Goal: Transaction & Acquisition: Purchase product/service

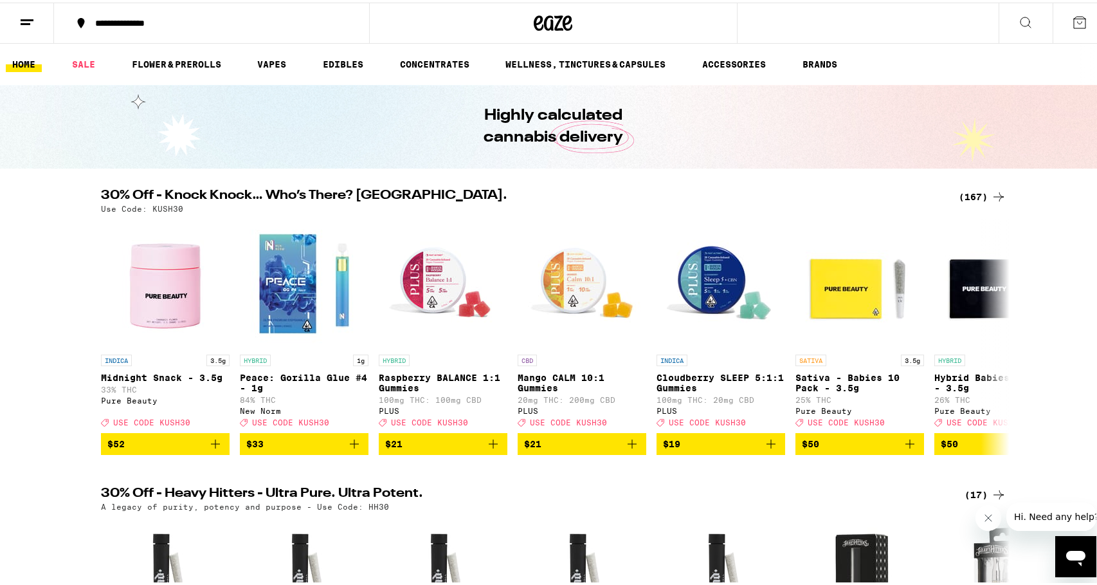
click at [160, 208] on p "Use Code: KUSH30" at bounding box center [142, 206] width 82 height 8
copy p "KUSH30"
click at [967, 191] on div "(167)" at bounding box center [983, 193] width 48 height 15
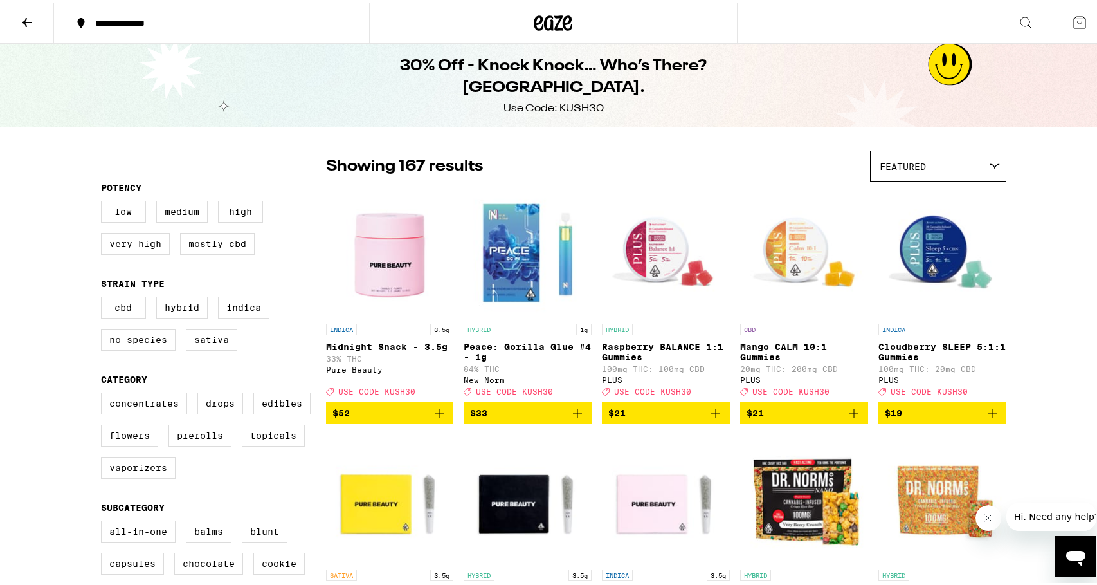
click at [549, 20] on icon at bounding box center [553, 20] width 19 height 15
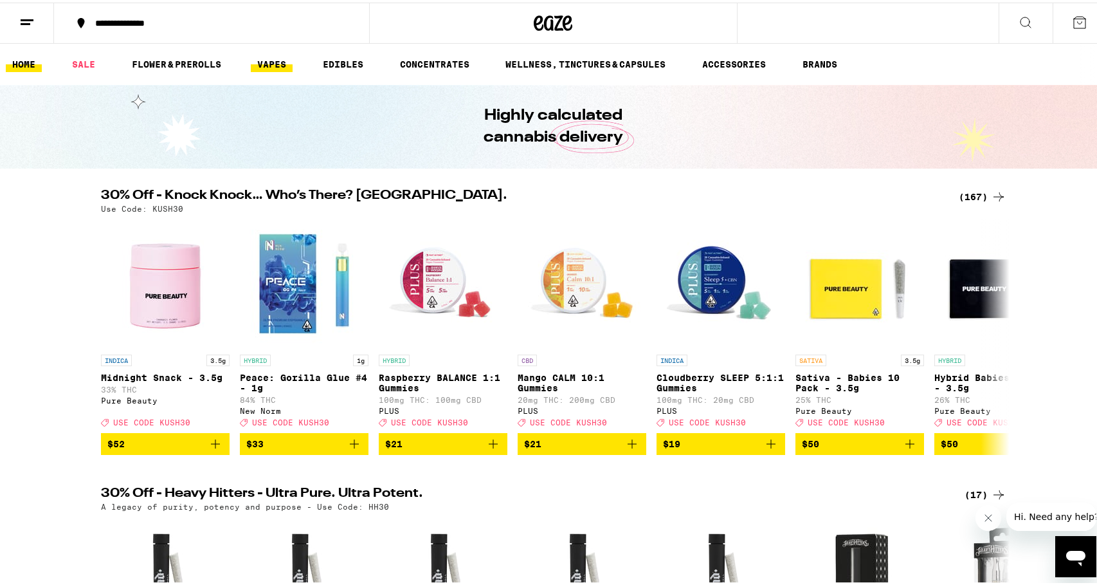
click at [264, 66] on link "VAPES" at bounding box center [272, 61] width 42 height 15
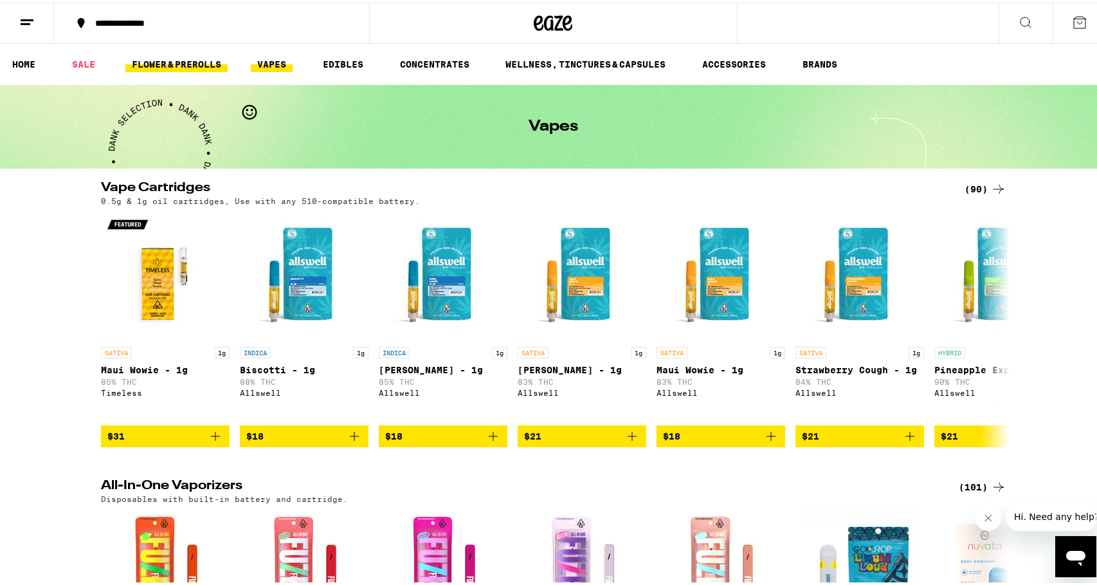
click at [200, 64] on link "FLOWER & PREROLLS" at bounding box center [176, 61] width 102 height 15
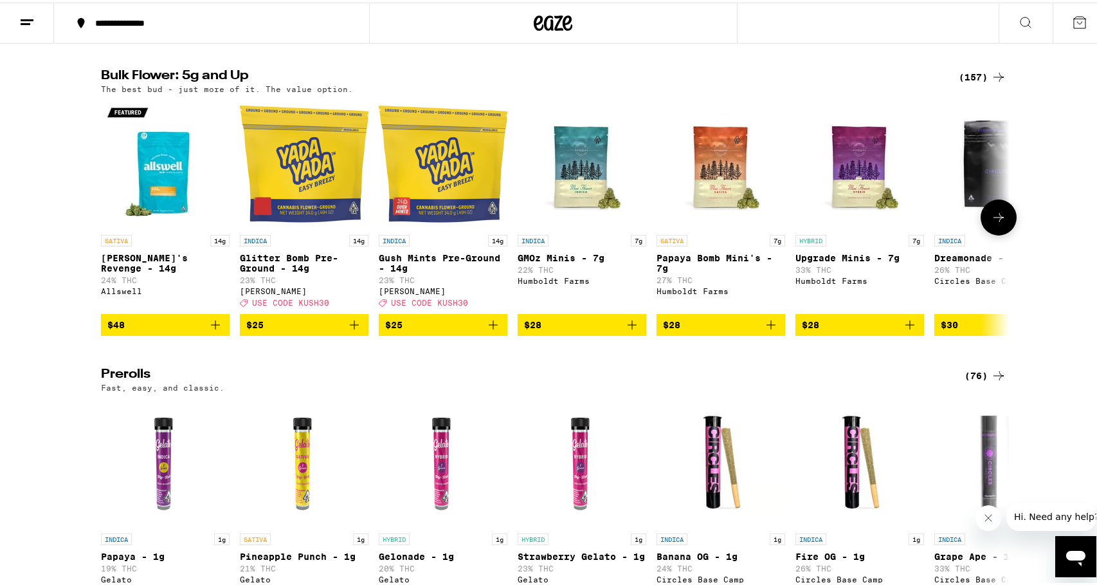
scroll to position [257, 0]
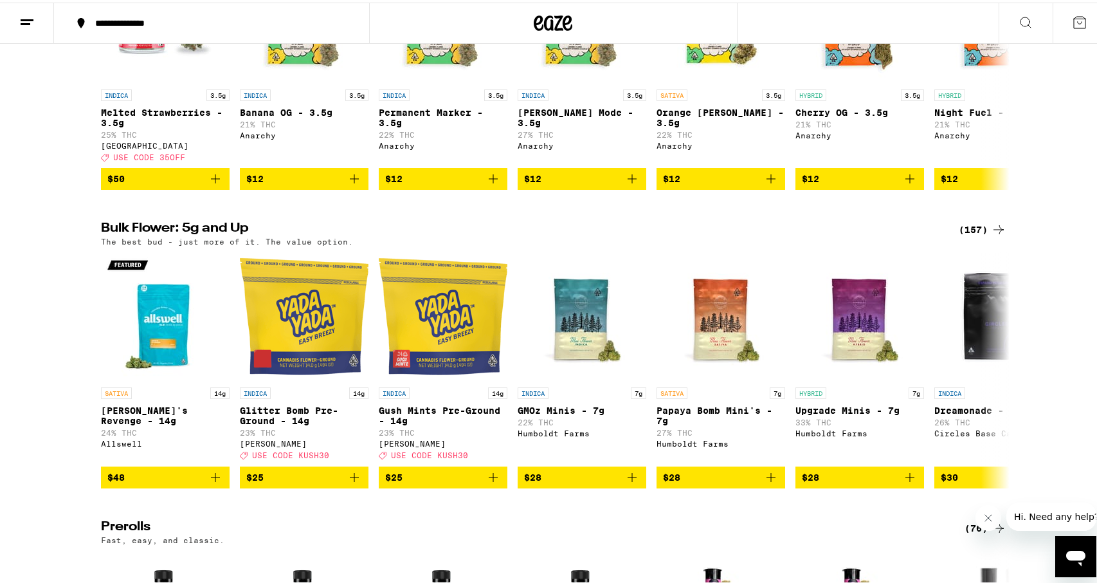
click at [983, 235] on div "(157)" at bounding box center [983, 226] width 48 height 15
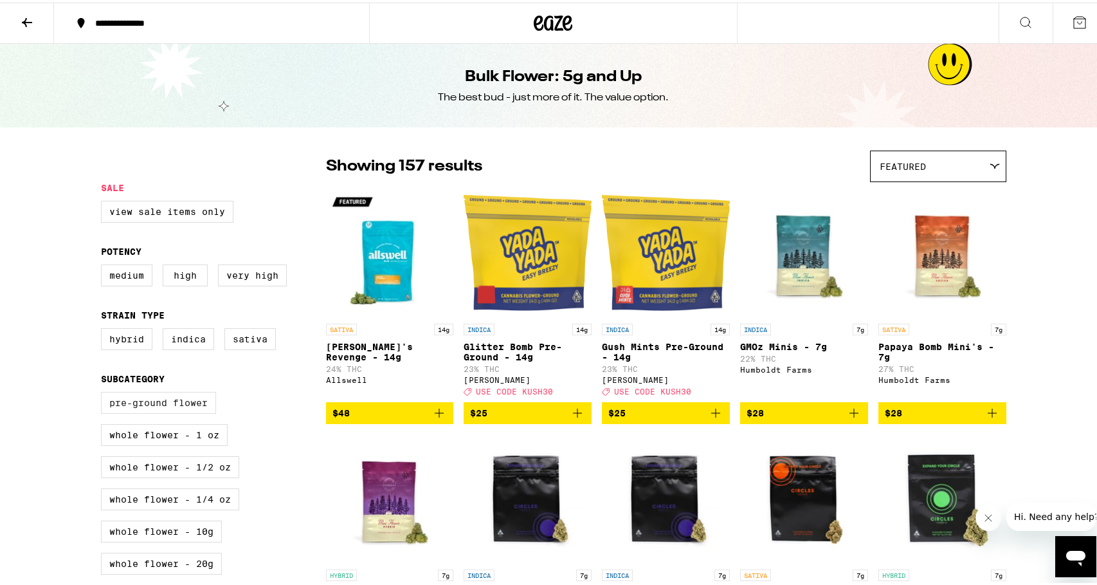
click at [146, 409] on label "Pre-ground Flower" at bounding box center [158, 400] width 115 height 22
click at [104, 392] on input "Pre-ground Flower" at bounding box center [104, 391] width 1 height 1
checkbox input "true"
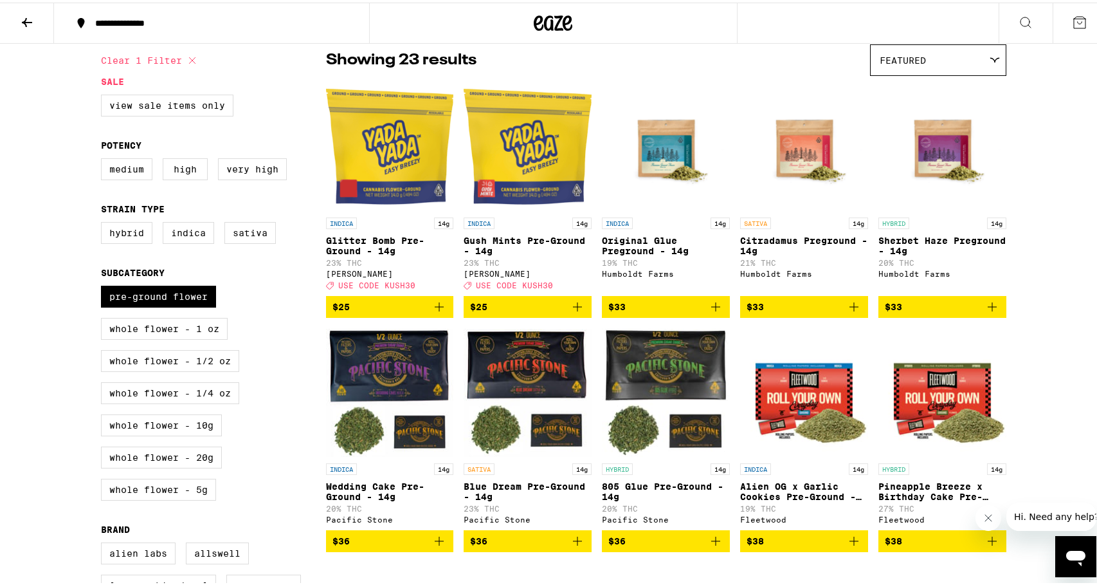
scroll to position [129, 0]
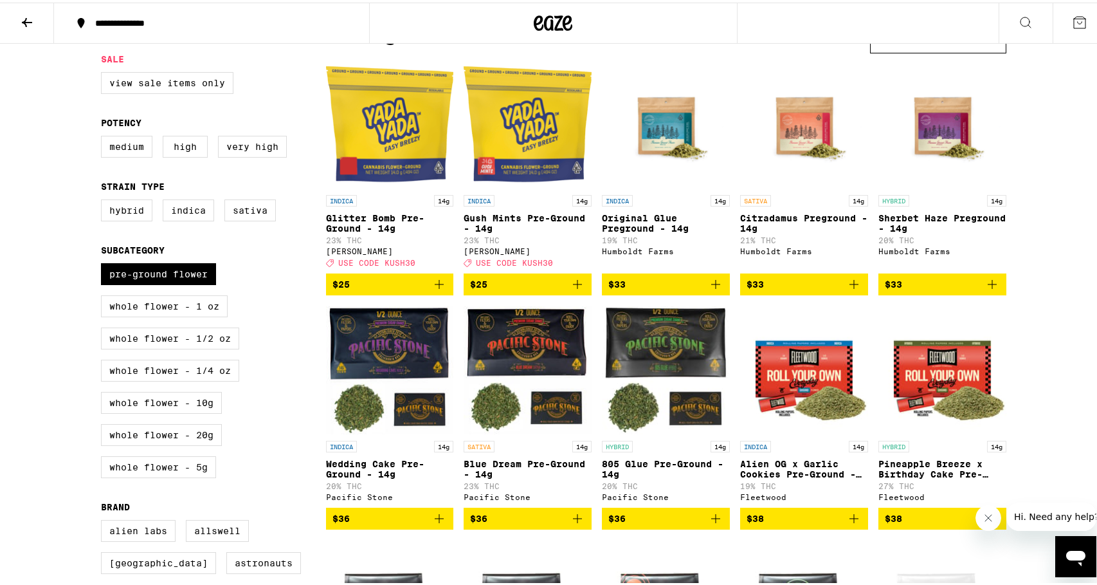
click at [985, 289] on icon "Add to bag" at bounding box center [992, 281] width 15 height 15
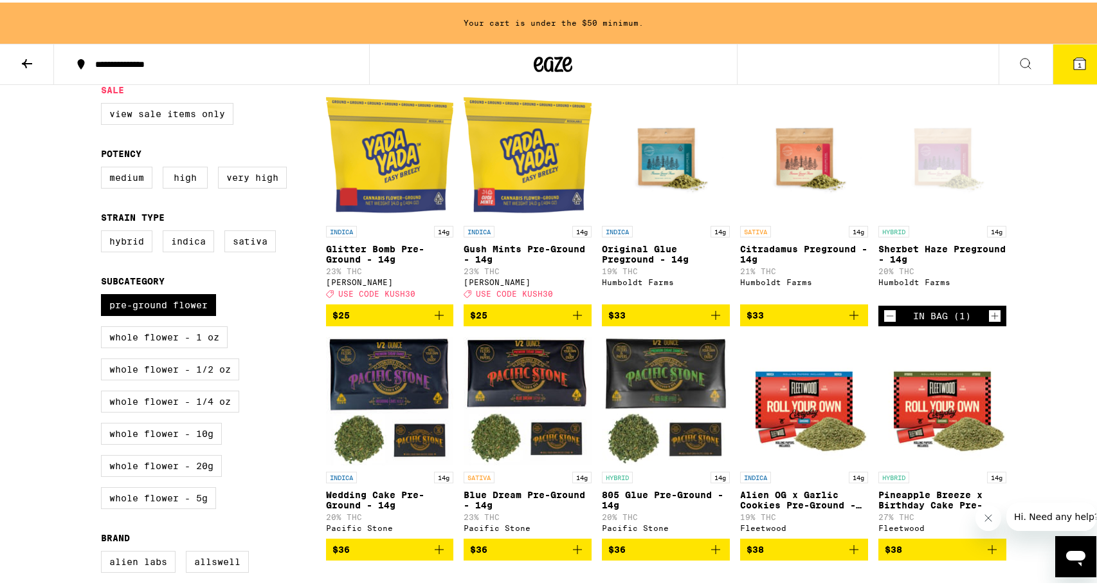
scroll to position [0, 0]
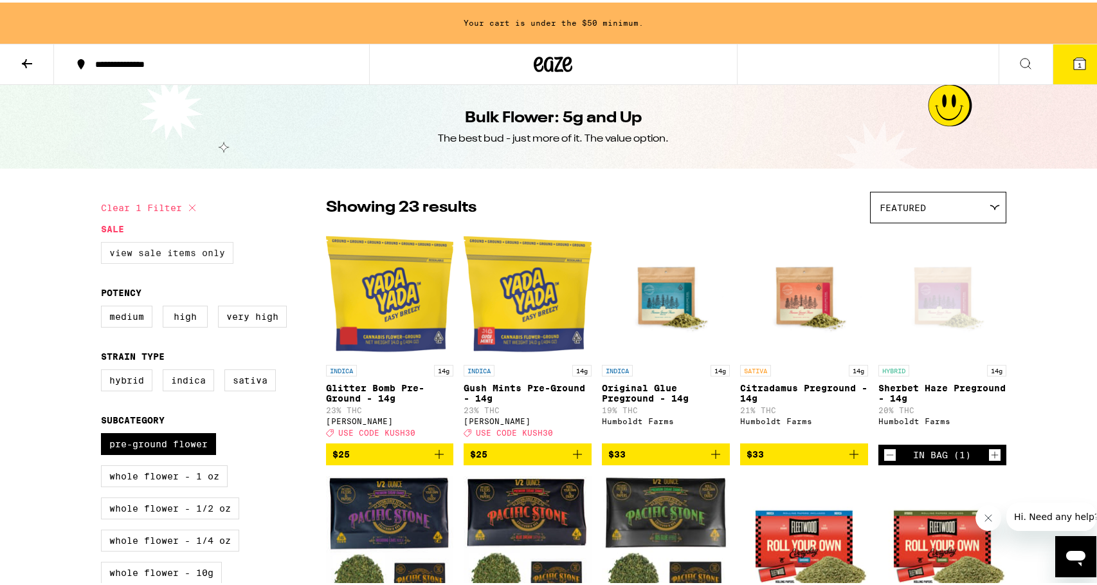
click at [161, 247] on label "View Sale Items Only" at bounding box center [167, 250] width 132 height 22
click at [104, 242] on input "View Sale Items Only" at bounding box center [104, 241] width 1 height 1
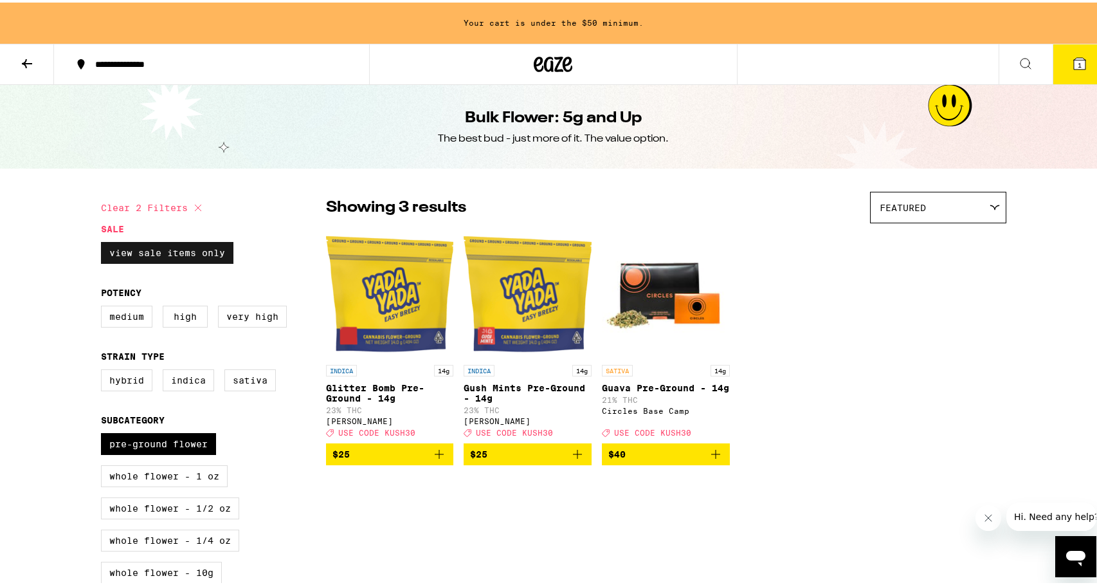
click at [148, 257] on label "View Sale Items Only" at bounding box center [167, 250] width 132 height 22
click at [104, 242] on input "View Sale Items Only" at bounding box center [104, 241] width 1 height 1
checkbox input "false"
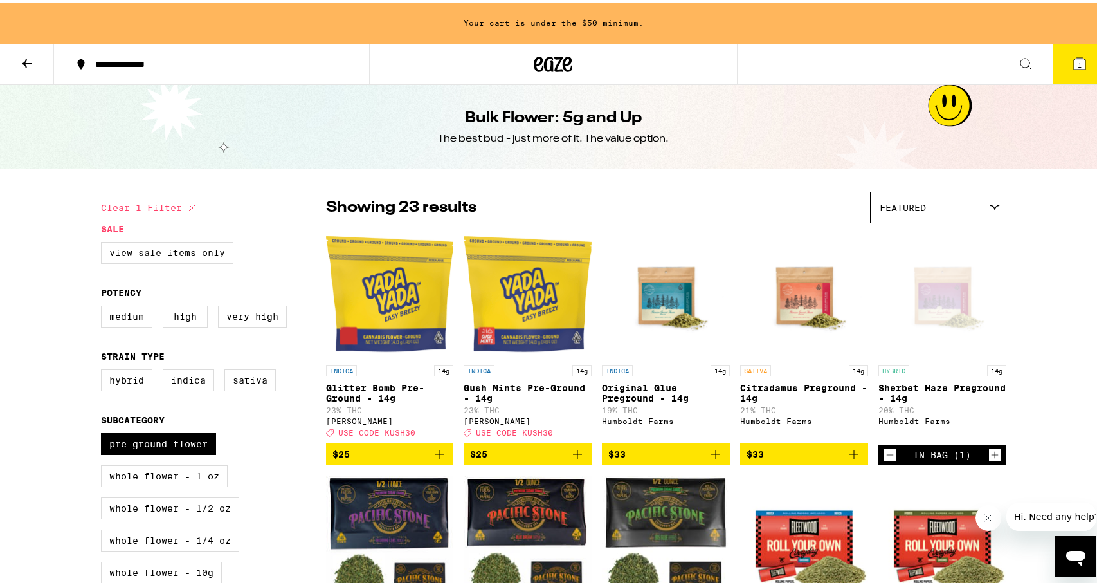
click at [395, 318] on img "Open page for Glitter Bomb Pre-Ground - 14g from Yada Yada" at bounding box center [390, 291] width 128 height 129
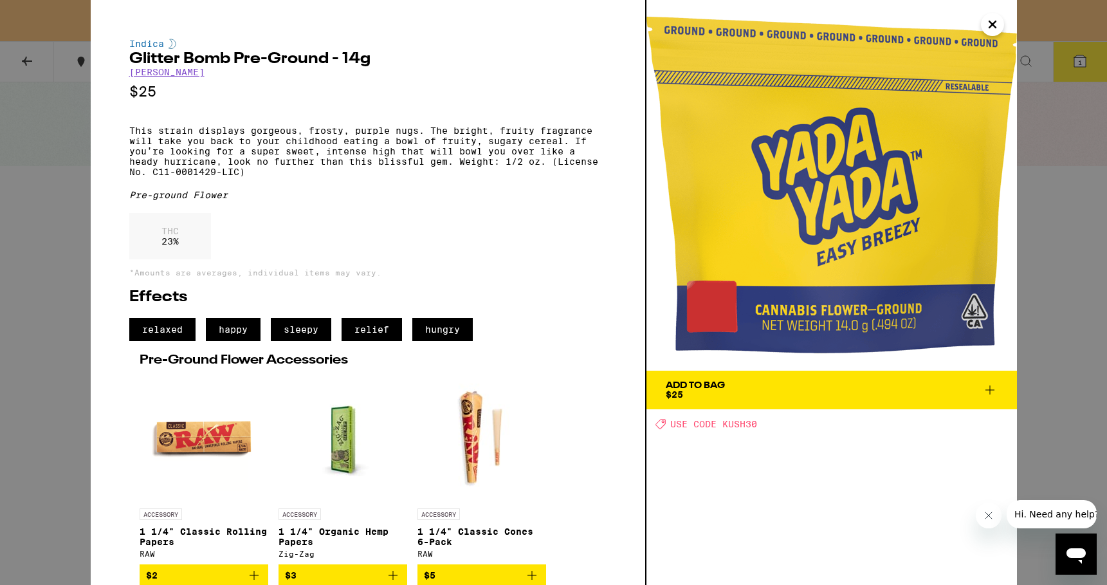
click at [700, 461] on div "Add To Bag $25 Deal Created with Sketch. USE CODE KUSH30" at bounding box center [831, 292] width 370 height 585
click at [781, 395] on span "Add To Bag $25" at bounding box center [832, 390] width 332 height 18
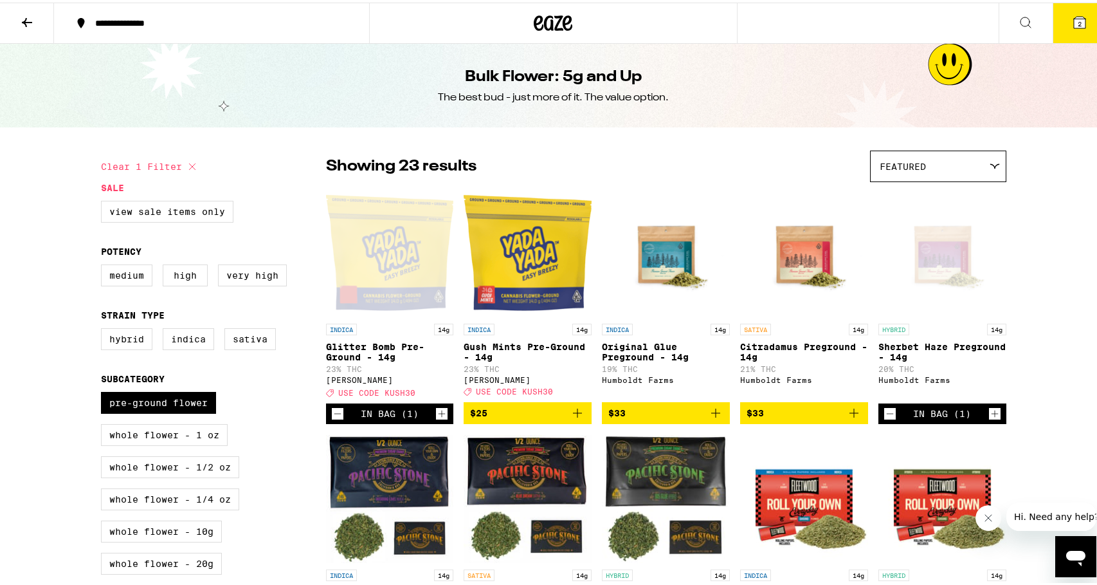
click at [517, 345] on p "Gush Mints Pre-Ground - 14g" at bounding box center [528, 349] width 128 height 21
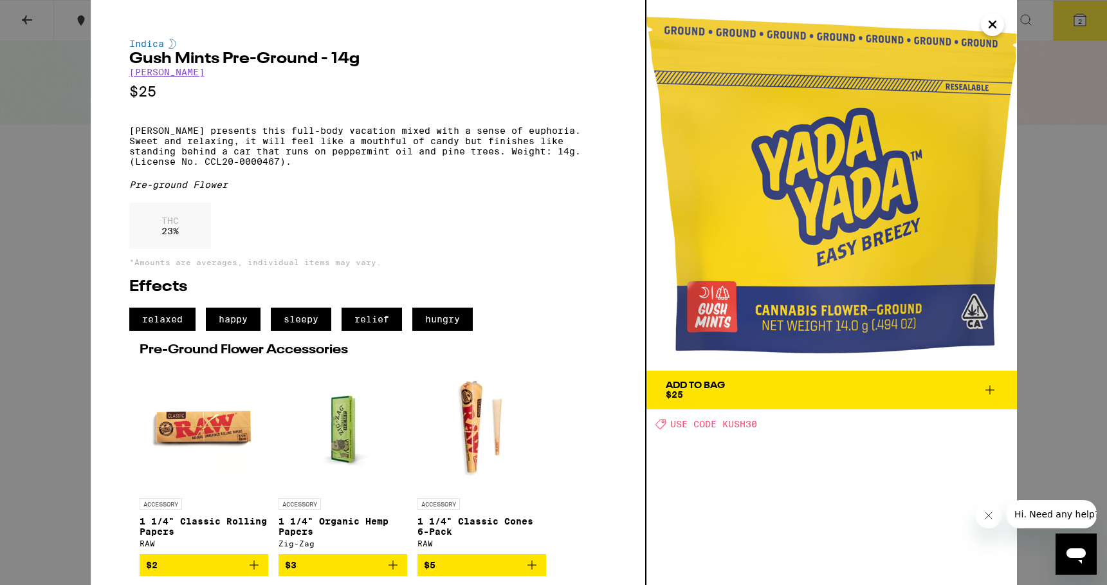
click at [719, 449] on div "Add To Bag $25 Deal Created with Sketch. USE CODE KUSH30" at bounding box center [831, 292] width 370 height 585
click at [1069, 361] on div "Indica Gush Mints Pre-Ground - 14g [PERSON_NAME] $25 [PERSON_NAME] presents thi…" at bounding box center [553, 292] width 1107 height 585
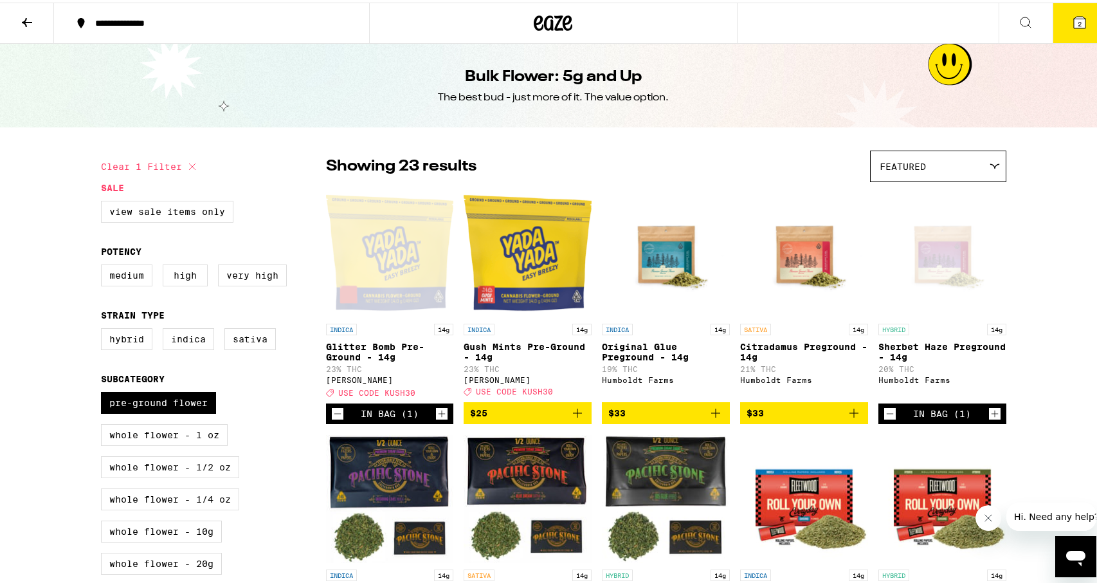
click at [350, 343] on p "Glitter Bomb Pre-Ground - 14g" at bounding box center [390, 349] width 128 height 21
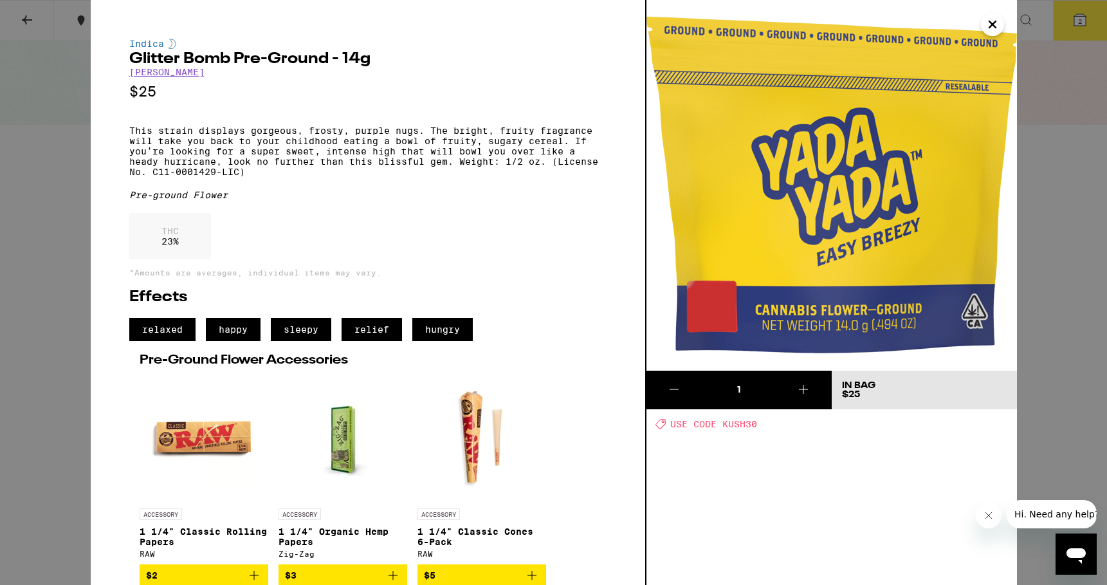
click at [1059, 359] on div "Indica Glitter Bomb Pre-Ground - 14g Yada Yada $25 This strain displays gorgeou…" at bounding box center [553, 292] width 1107 height 585
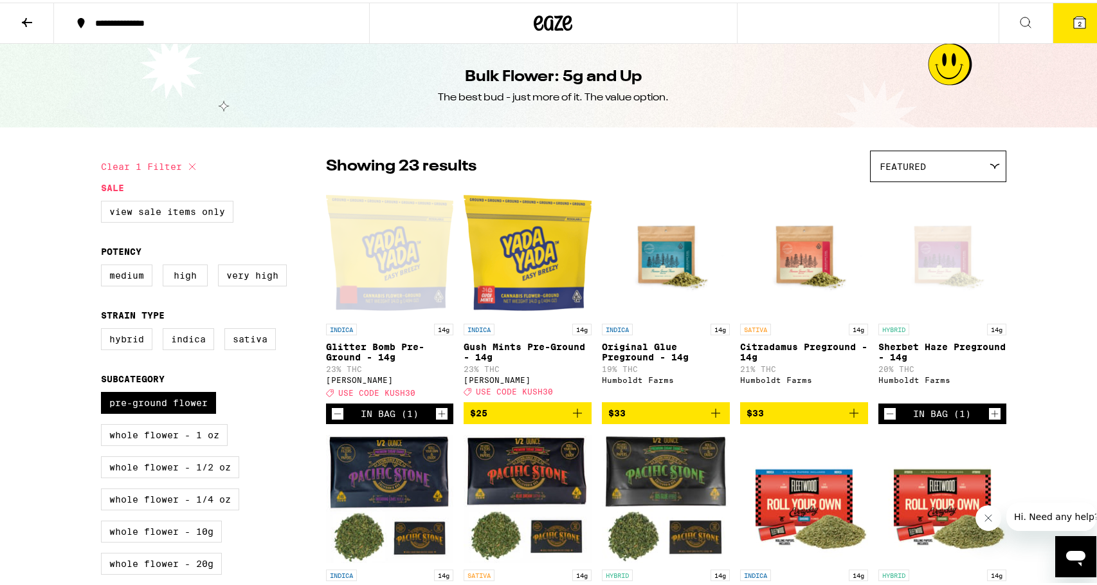
click at [499, 352] on p "Gush Mints Pre-Ground - 14g" at bounding box center [528, 349] width 128 height 21
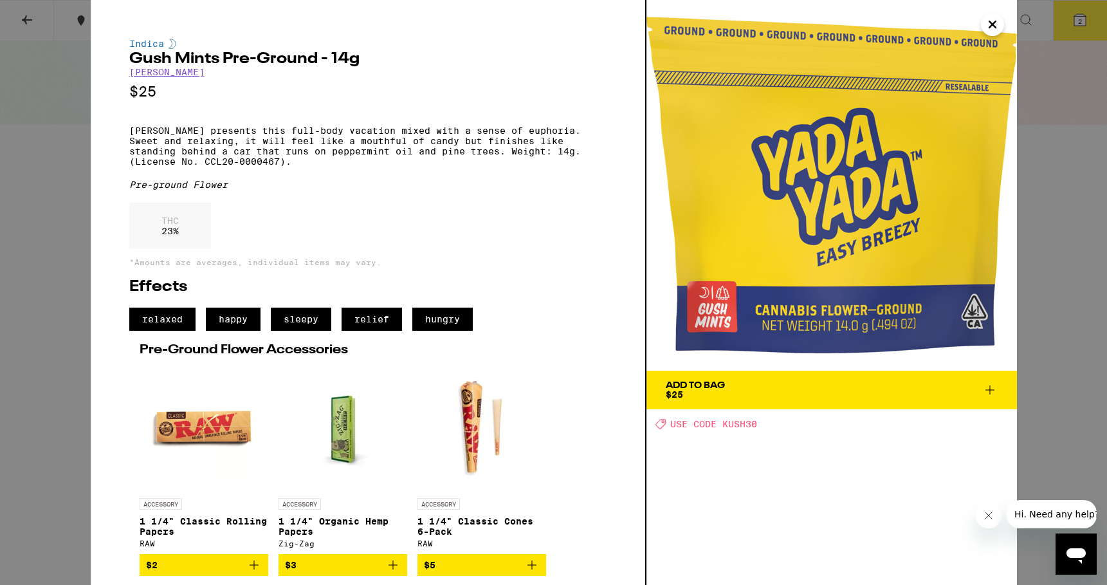
click at [1039, 343] on div "Indica Gush Mints Pre-Ground - 14g [PERSON_NAME] $25 [PERSON_NAME] presents thi…" at bounding box center [553, 292] width 1107 height 585
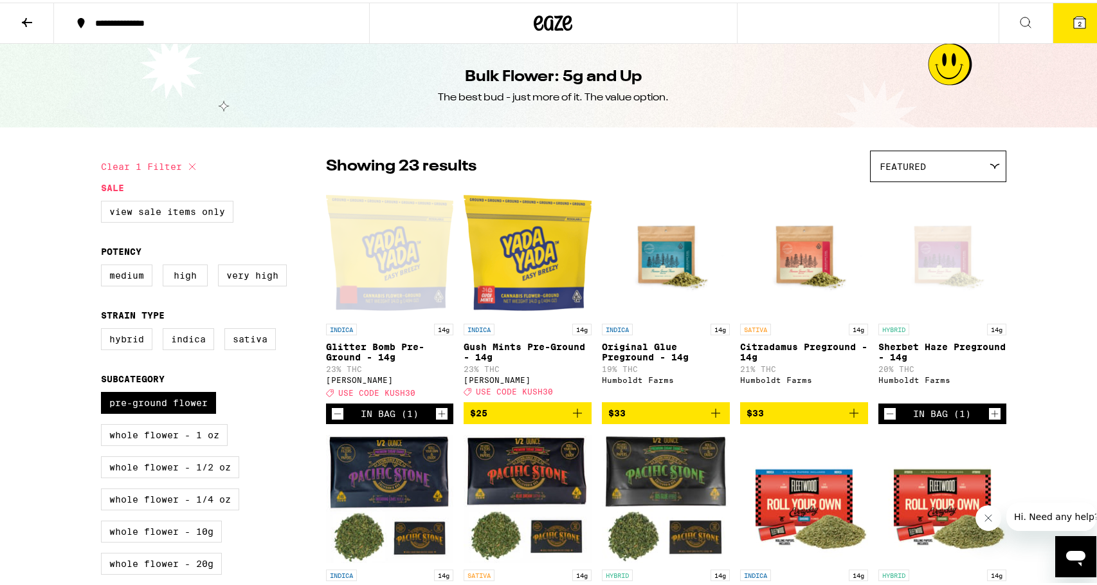
click at [21, 17] on icon at bounding box center [26, 19] width 15 height 15
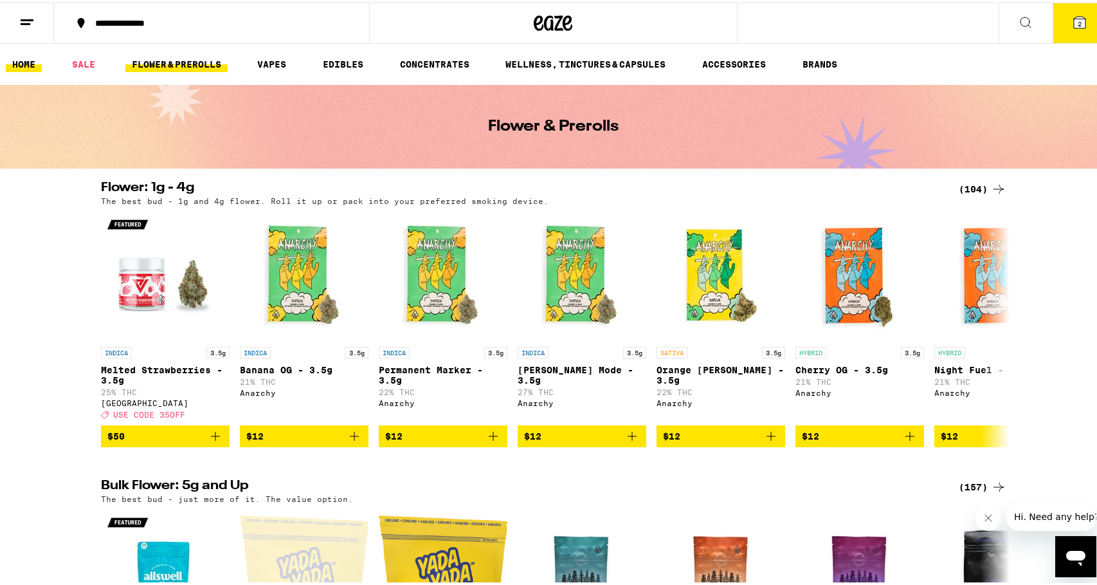
click at [22, 62] on link "HOME" at bounding box center [24, 61] width 36 height 15
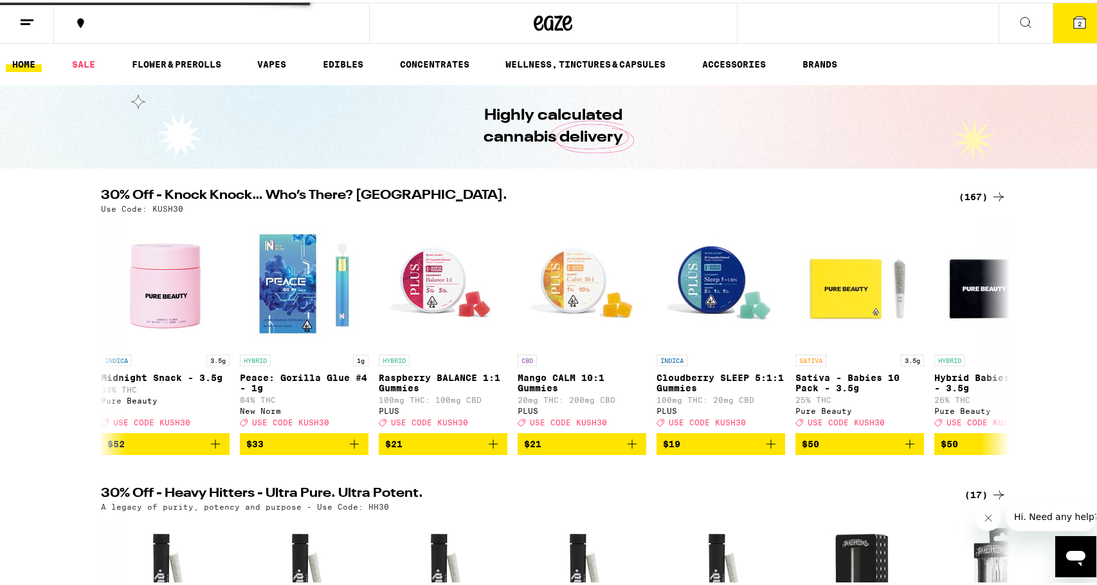
click at [87, 62] on link "SALE" at bounding box center [84, 61] width 36 height 15
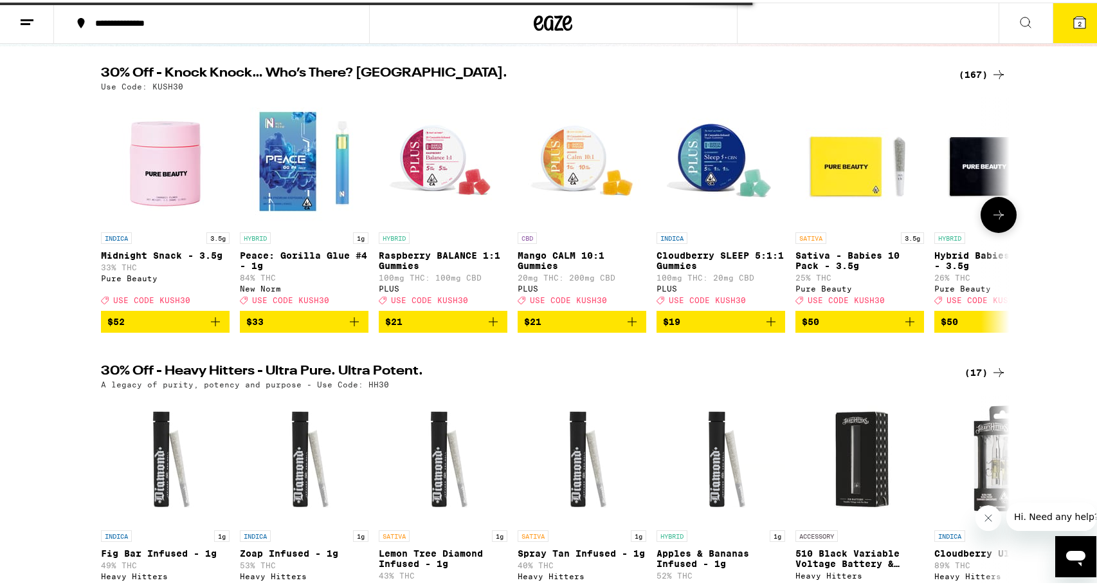
scroll to position [193, 0]
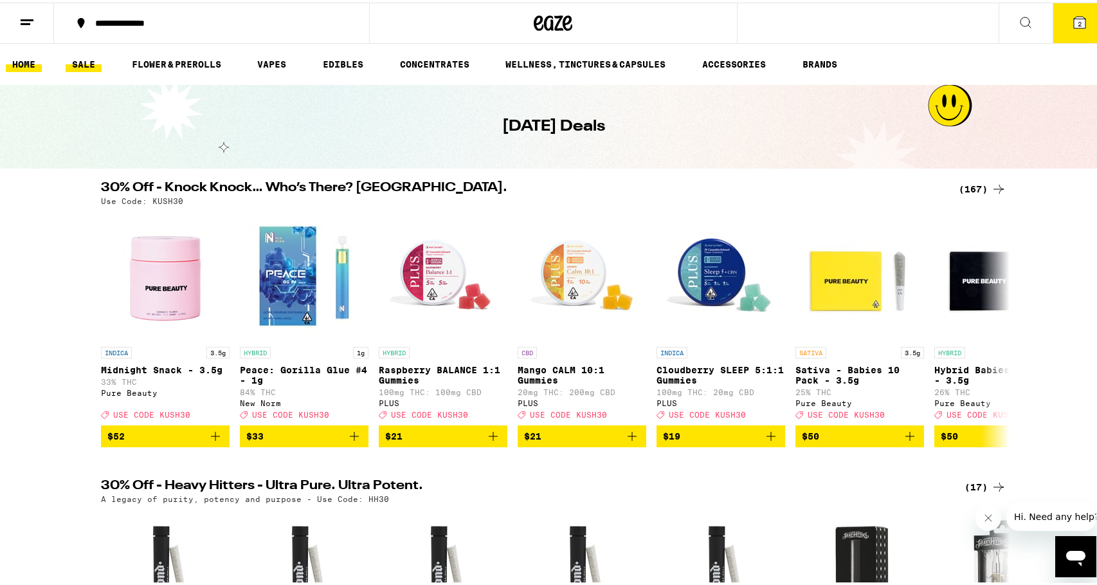
click at [24, 55] on link "HOME" at bounding box center [24, 61] width 36 height 15
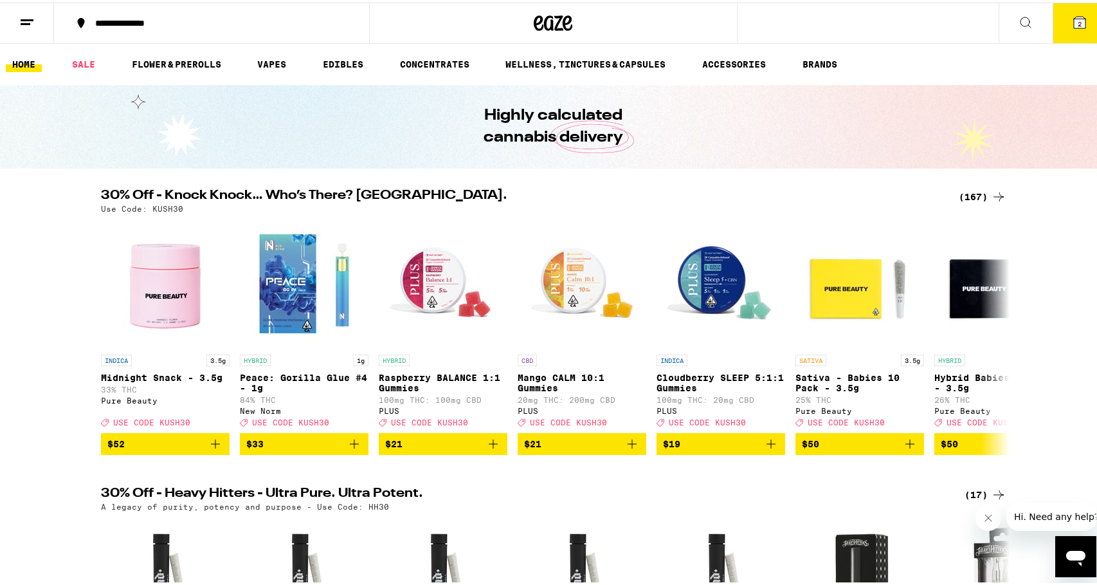
click at [276, 50] on ul "HOME SALE FLOWER & PREROLLS VAPES EDIBLES CONCENTRATES WELLNESS, TINCTURES & CA…" at bounding box center [553, 61] width 1107 height 41
click at [275, 60] on link "VAPES" at bounding box center [272, 61] width 42 height 15
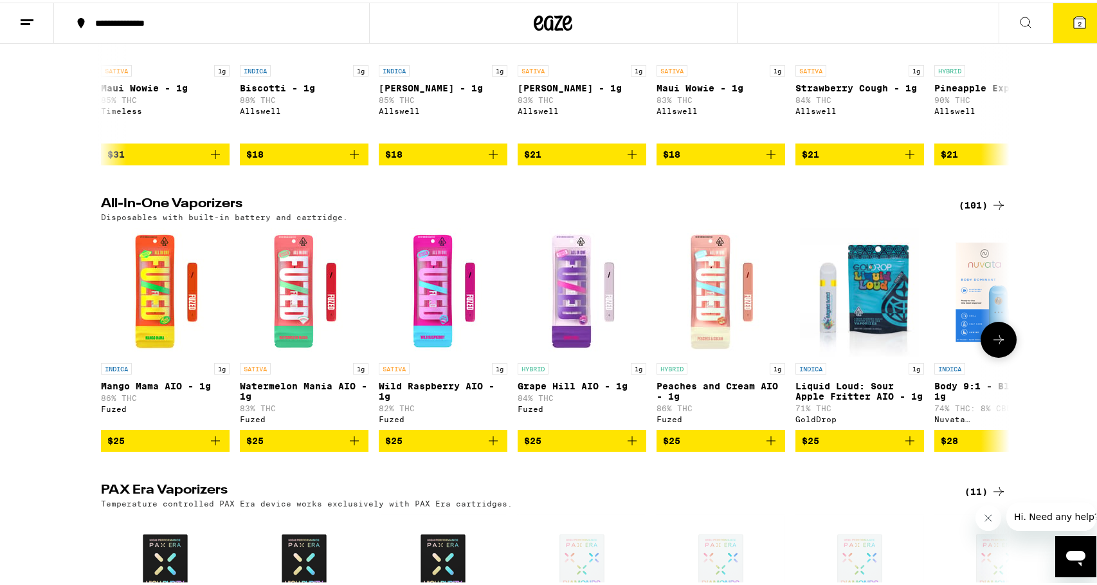
scroll to position [278, 0]
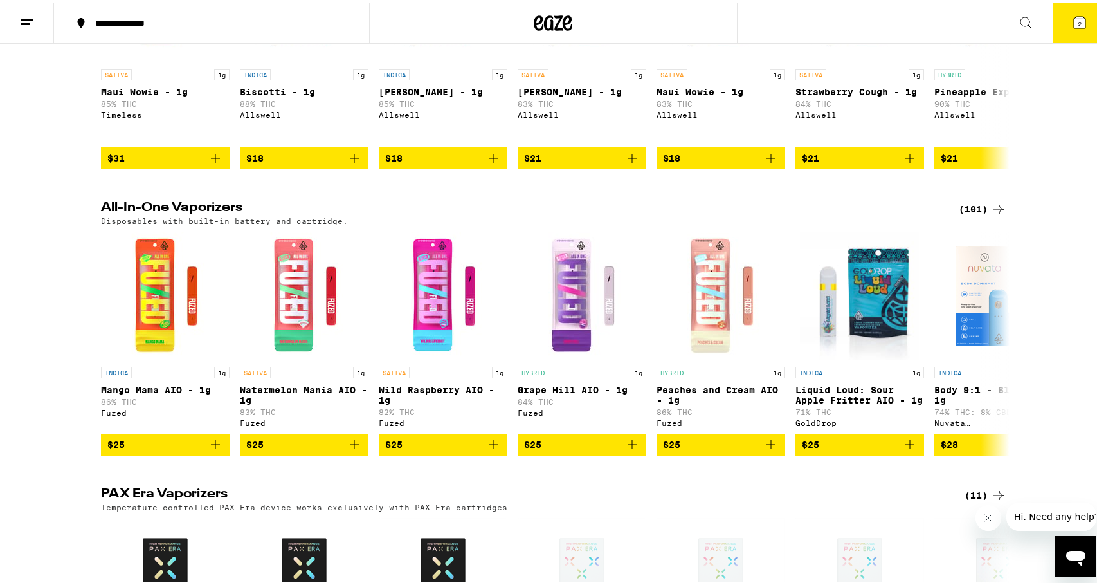
click at [977, 206] on div "(101)" at bounding box center [983, 206] width 48 height 15
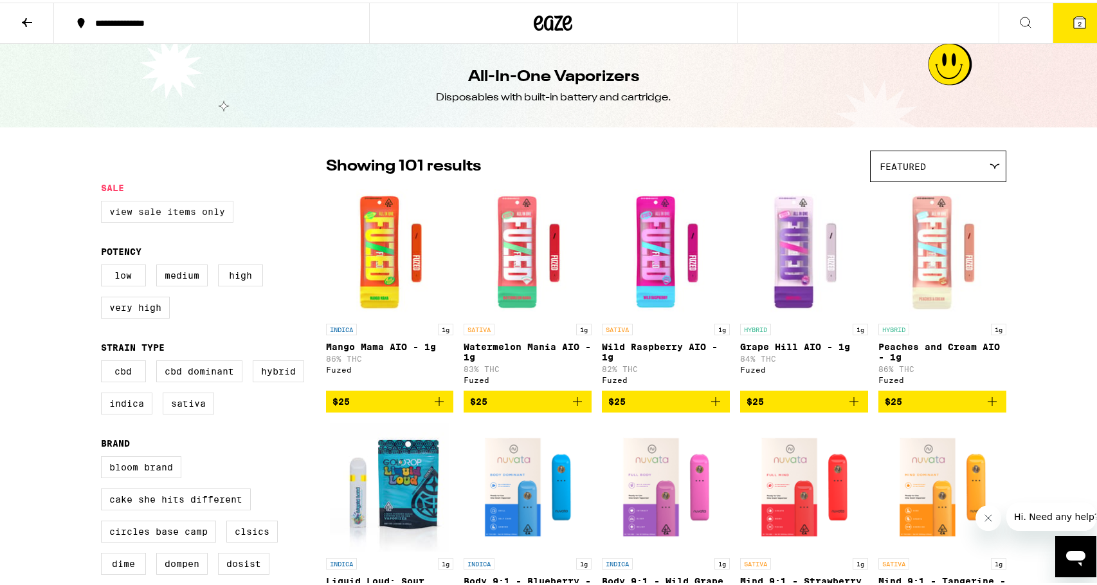
click at [184, 217] on label "View Sale Items Only" at bounding box center [167, 209] width 132 height 22
click at [104, 201] on input "View Sale Items Only" at bounding box center [104, 200] width 1 height 1
checkbox input "true"
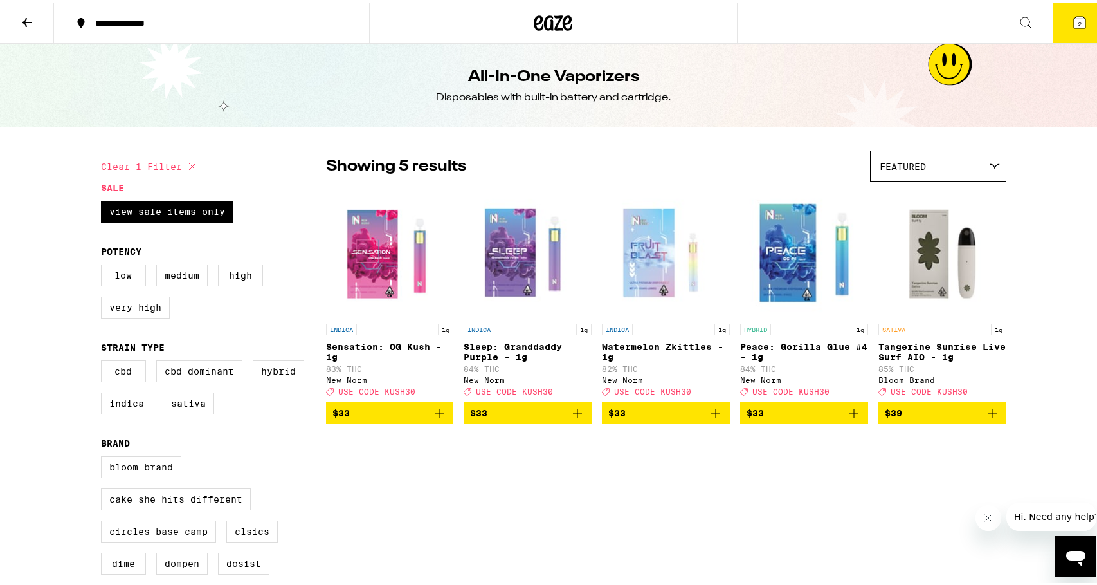
click at [791, 348] on p "Peace: Gorilla Glue #4 - 1g" at bounding box center [804, 349] width 128 height 21
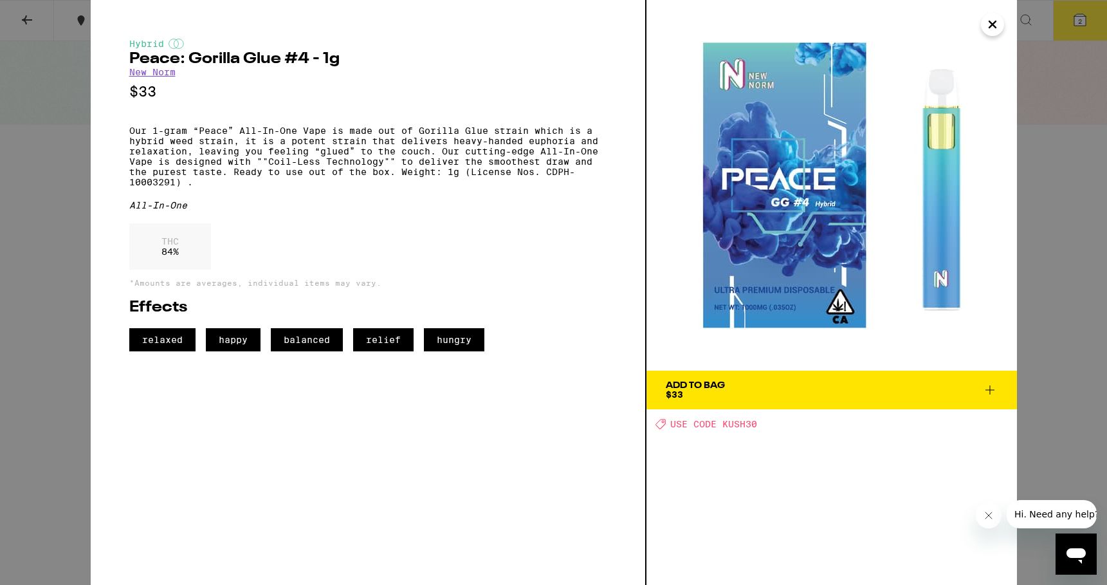
click at [994, 23] on icon "Close" at bounding box center [992, 24] width 6 height 6
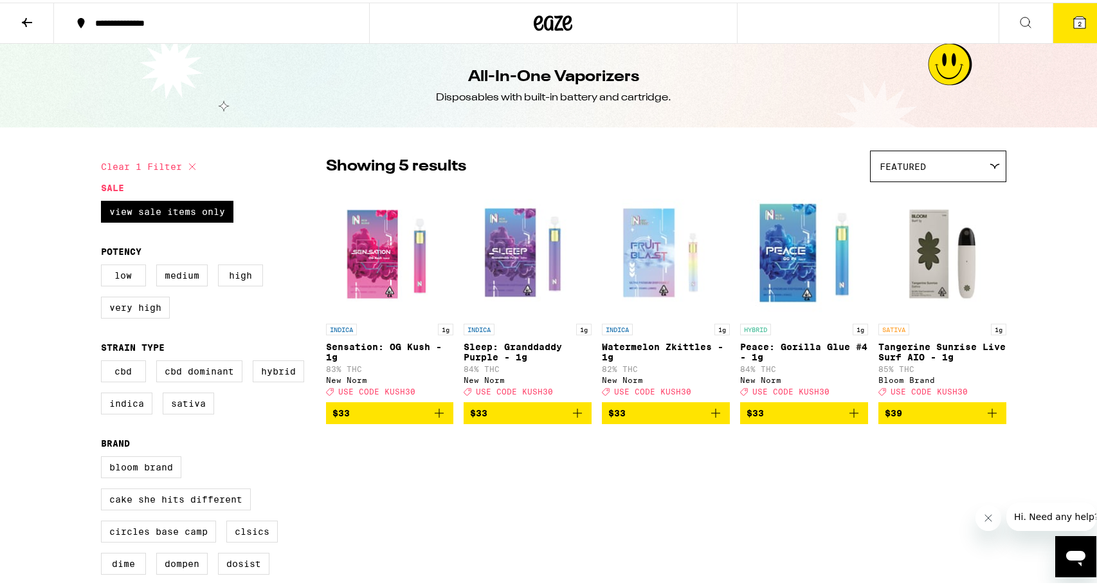
click at [927, 271] on img "Open page for Tangerine Sunrise Live Surf AIO - 1g from Bloom Brand" at bounding box center [942, 250] width 128 height 129
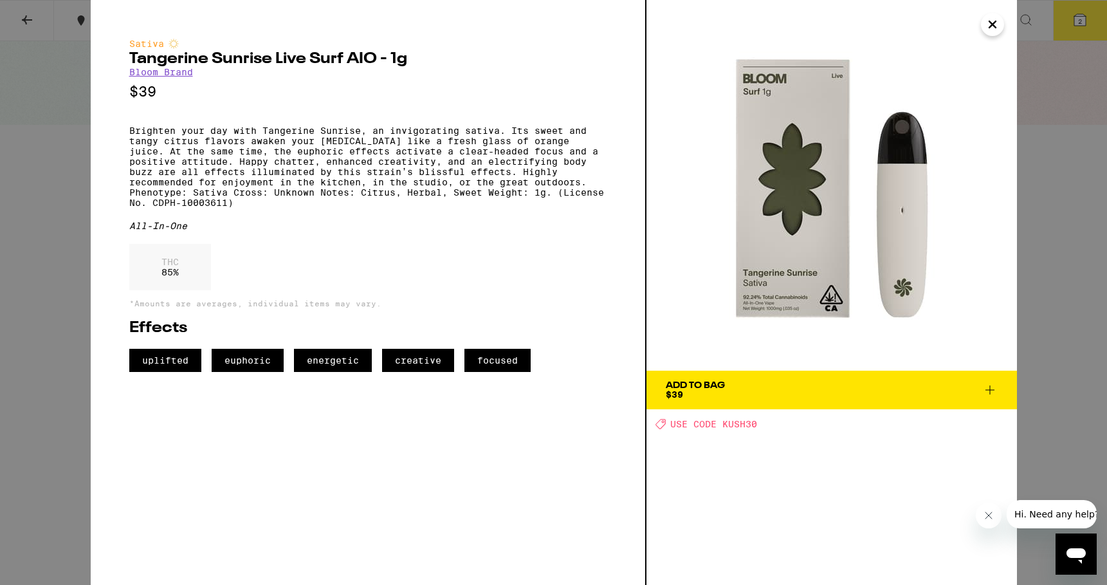
click at [986, 393] on icon at bounding box center [989, 389] width 15 height 15
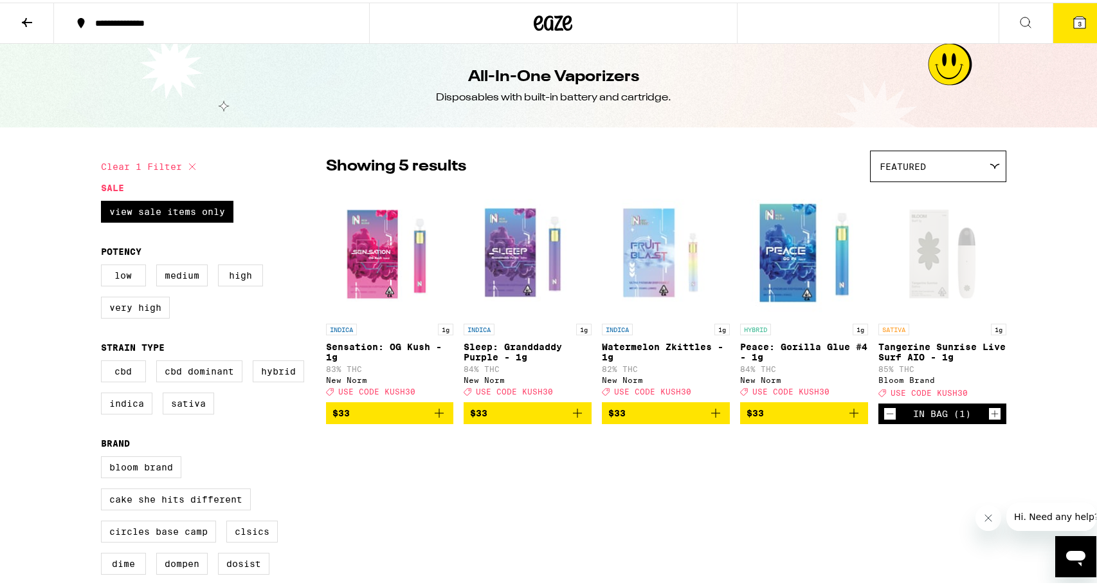
click at [1062, 28] on button "3" at bounding box center [1080, 21] width 54 height 40
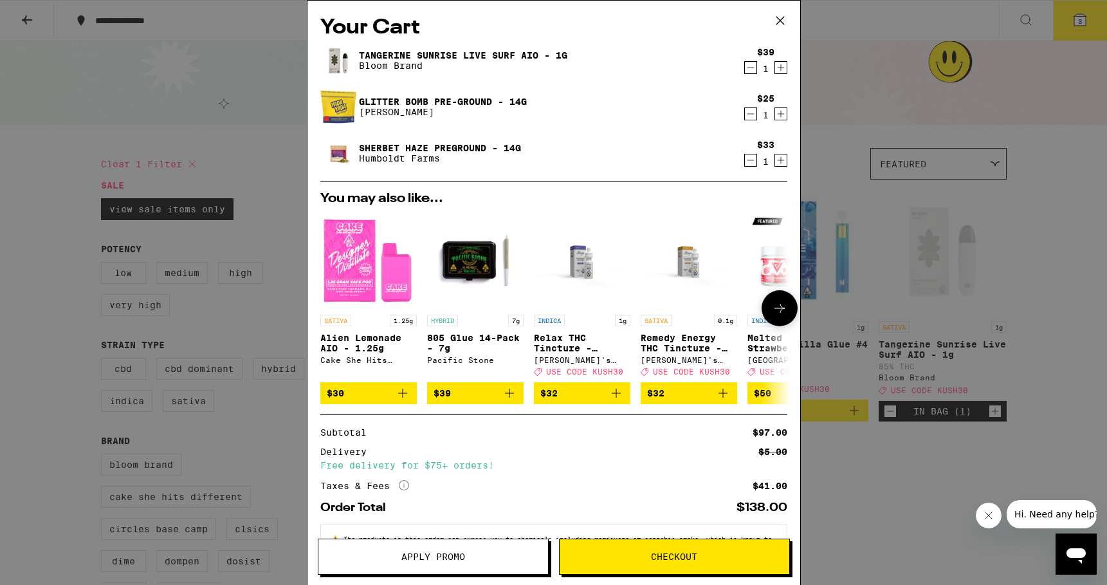
scroll to position [55, 0]
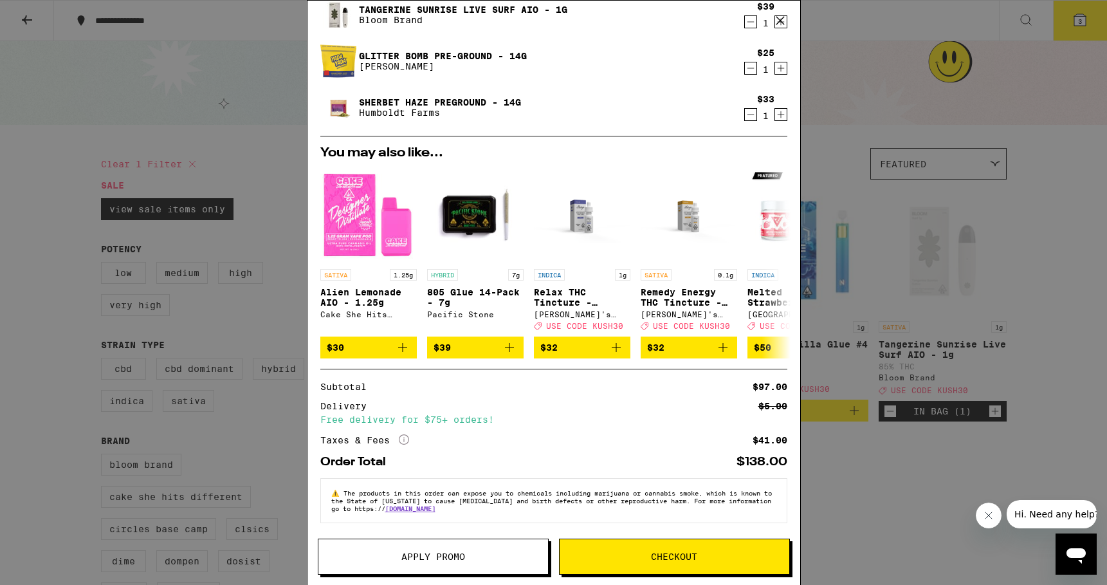
click at [439, 561] on span "Apply Promo" at bounding box center [433, 556] width 64 height 9
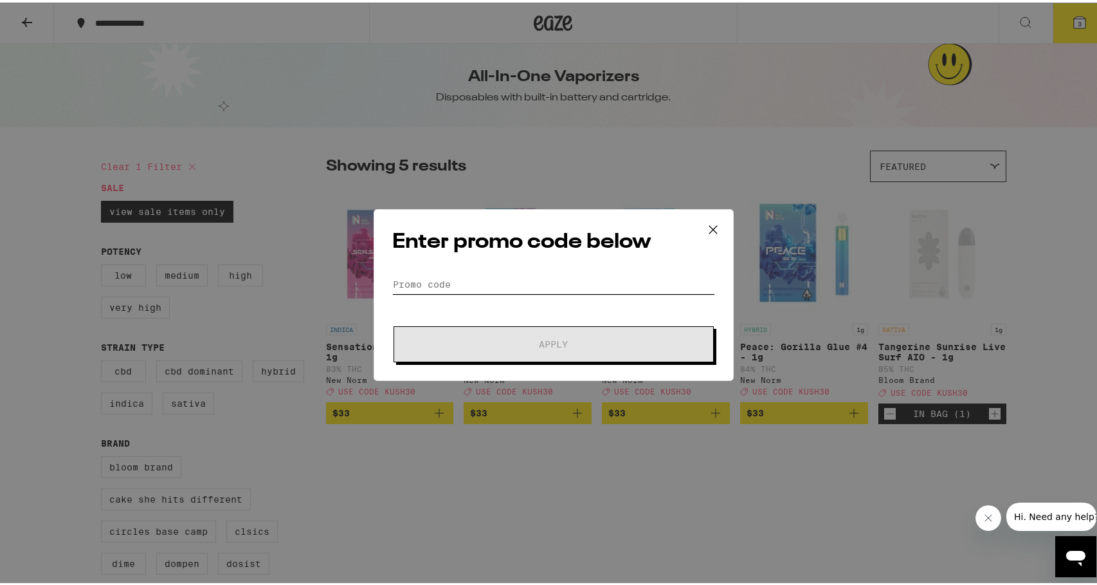
click at [421, 275] on input "Promo Code" at bounding box center [553, 281] width 323 height 19
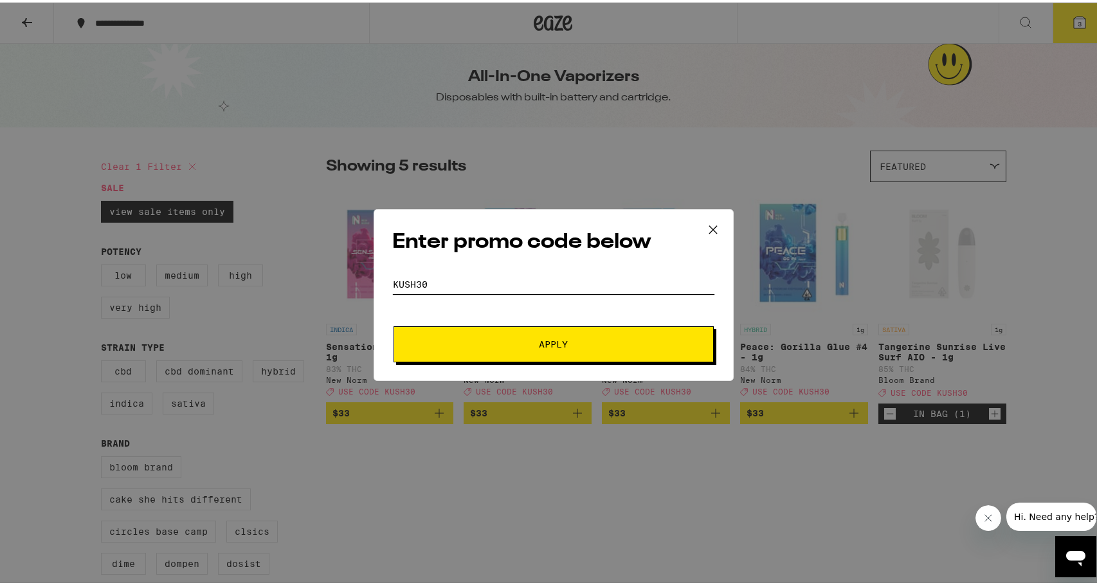
type input "KUSH30"
click at [480, 345] on span "Apply" at bounding box center [554, 341] width 232 height 9
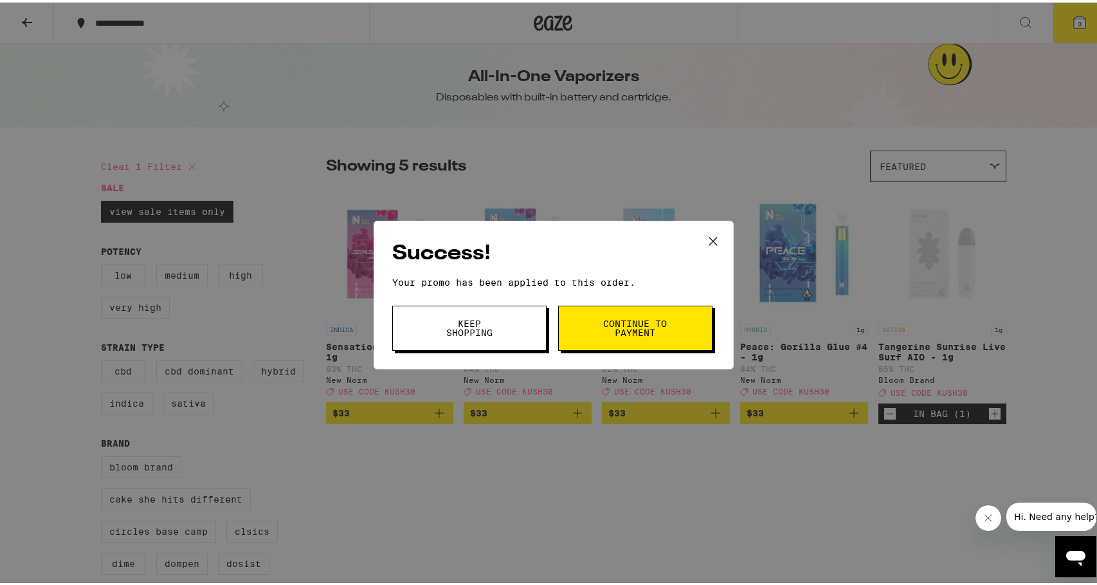
click at [507, 330] on button "Keep Shopping" at bounding box center [469, 325] width 154 height 45
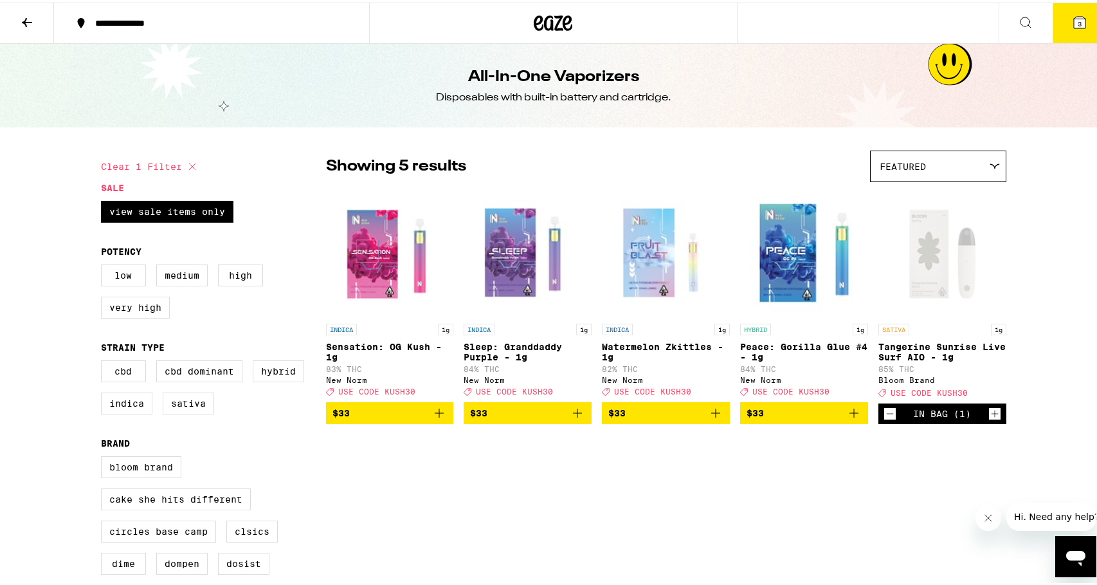
click at [1077, 13] on icon at bounding box center [1079, 19] width 15 height 15
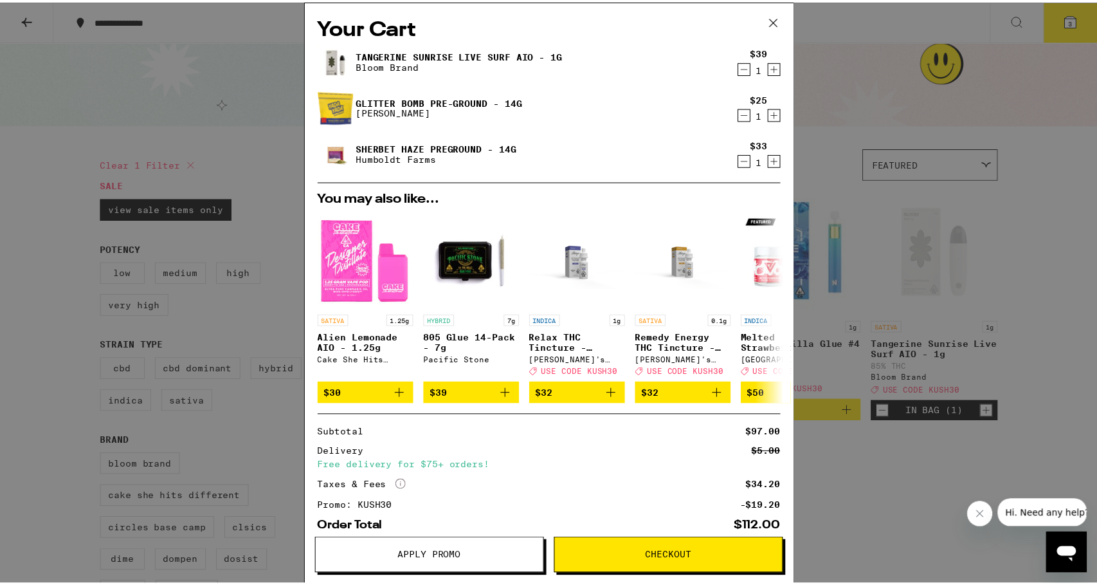
scroll to position [75, 0]
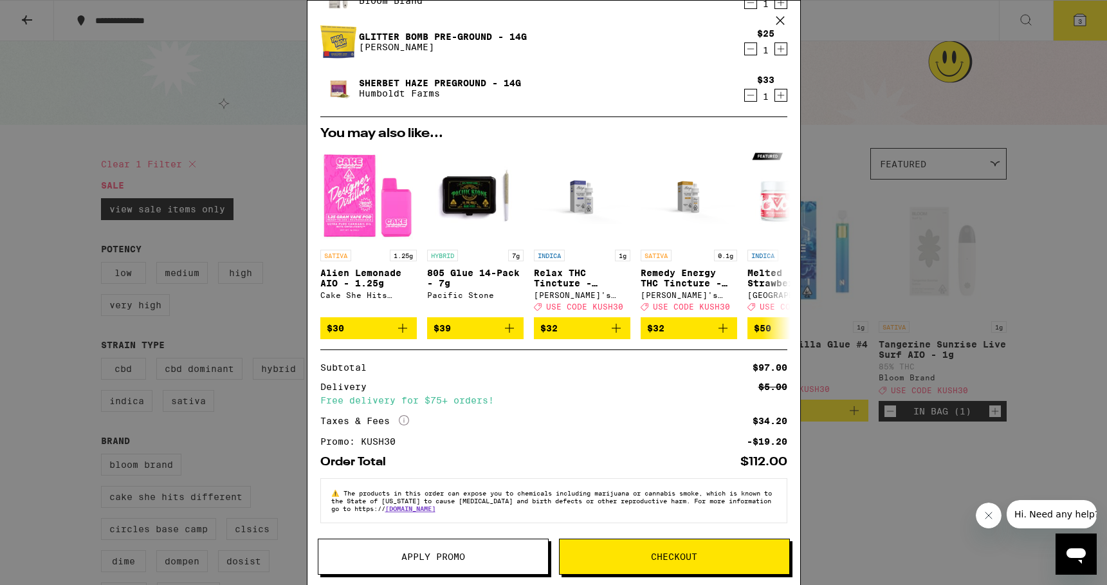
click at [711, 561] on button "Checkout" at bounding box center [674, 556] width 231 height 36
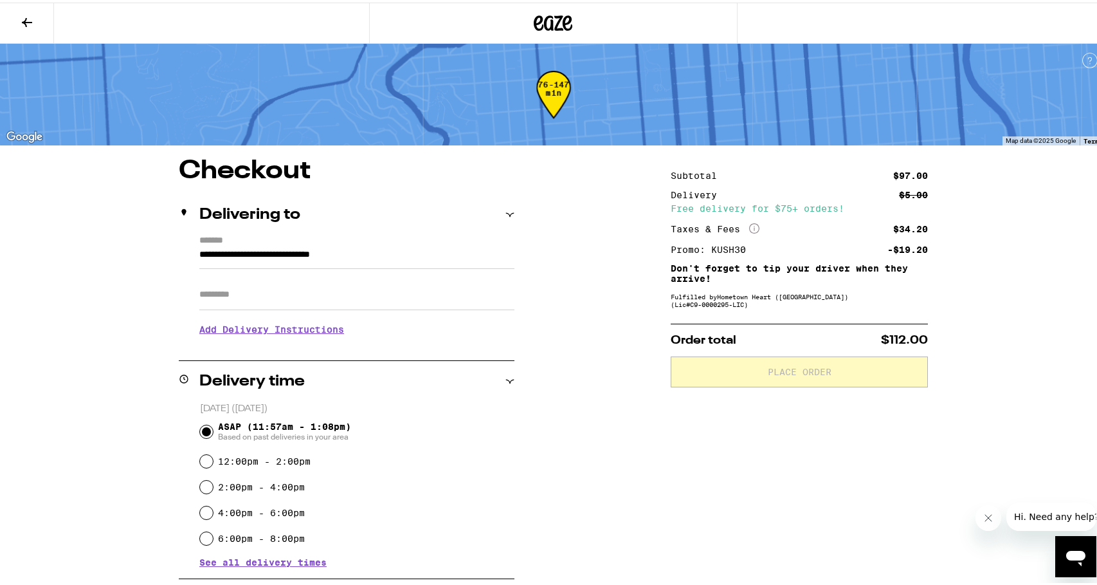
click at [277, 289] on input "Apt/Suite" at bounding box center [356, 292] width 315 height 31
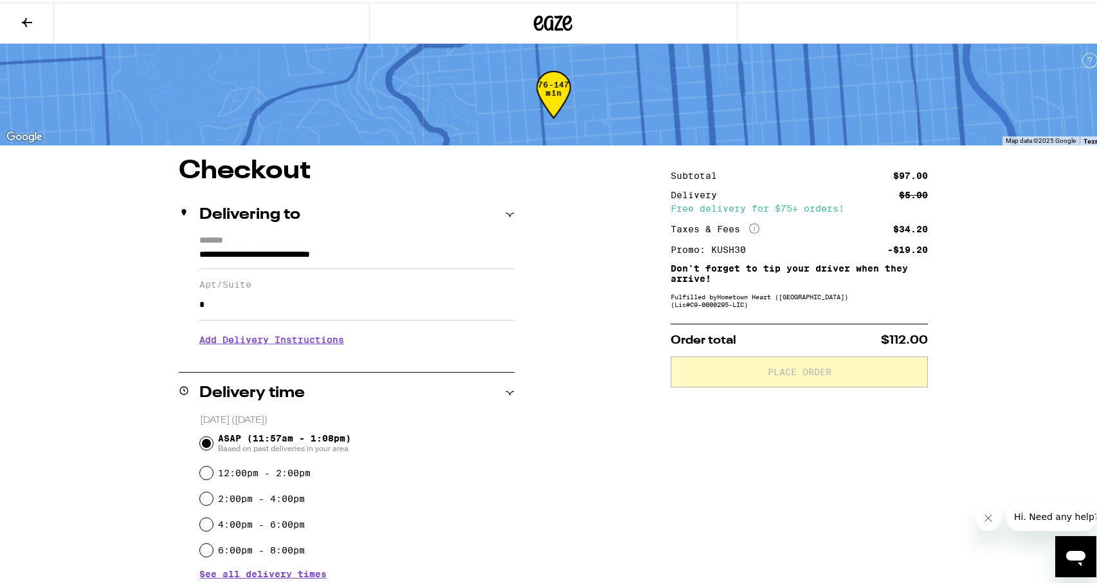
type input "*"
click at [551, 411] on div "**********" at bounding box center [554, 537] width 926 height 763
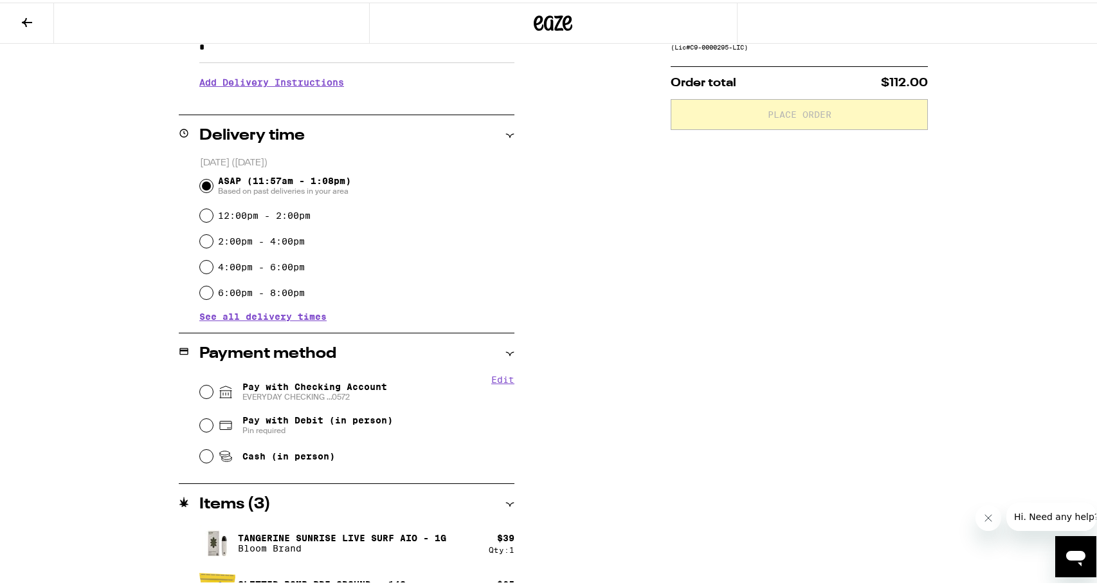
scroll to position [322, 0]
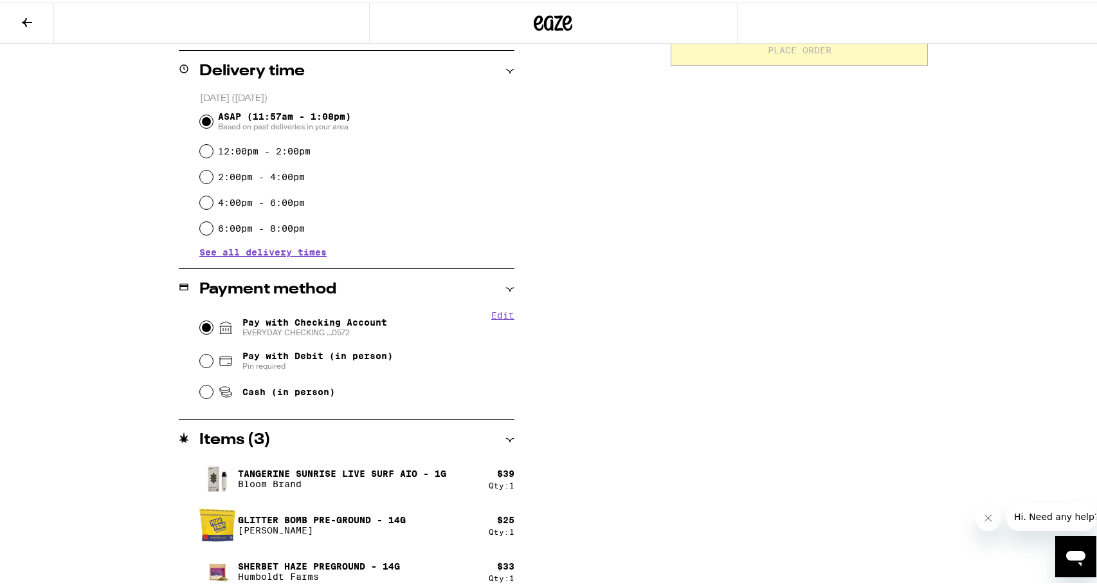
click at [200, 330] on input "Pay with Checking Account EVERYDAY CHECKING ...0572" at bounding box center [206, 324] width 13 height 13
radio input "true"
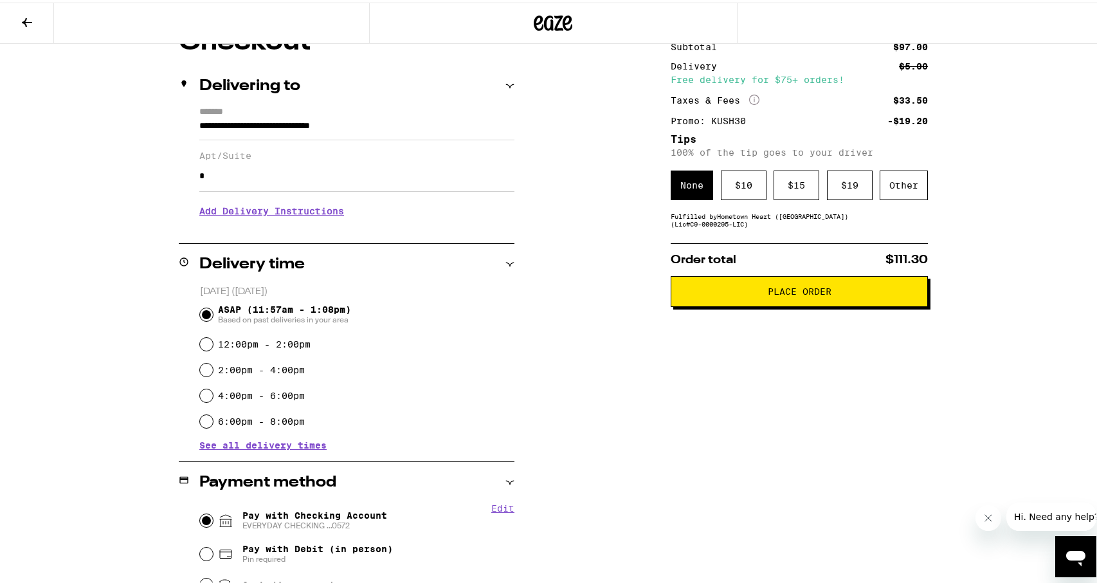
scroll to position [64, 0]
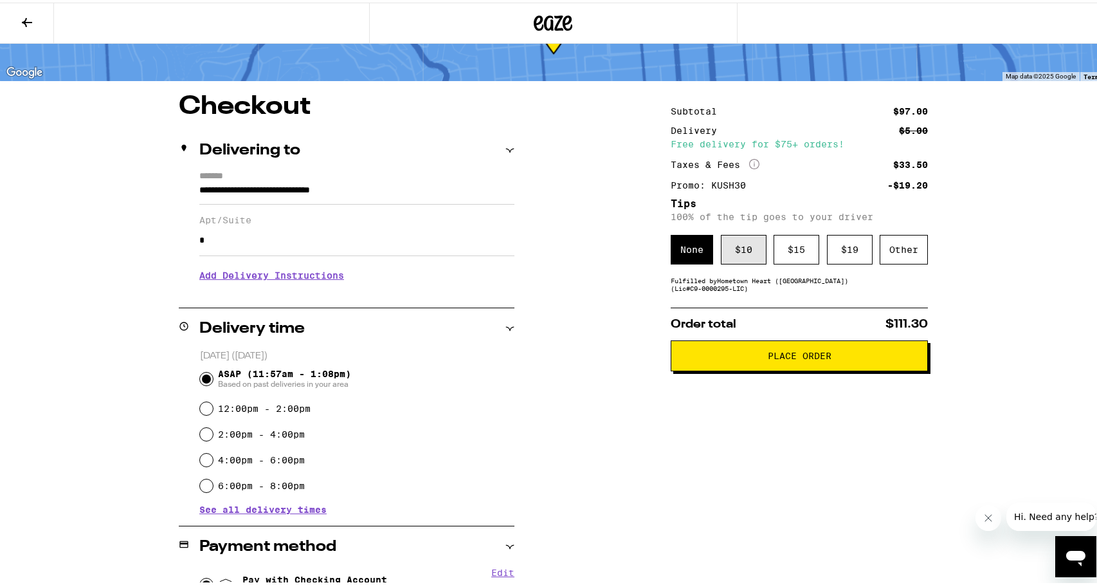
click at [740, 250] on div "$ 10" at bounding box center [744, 247] width 46 height 30
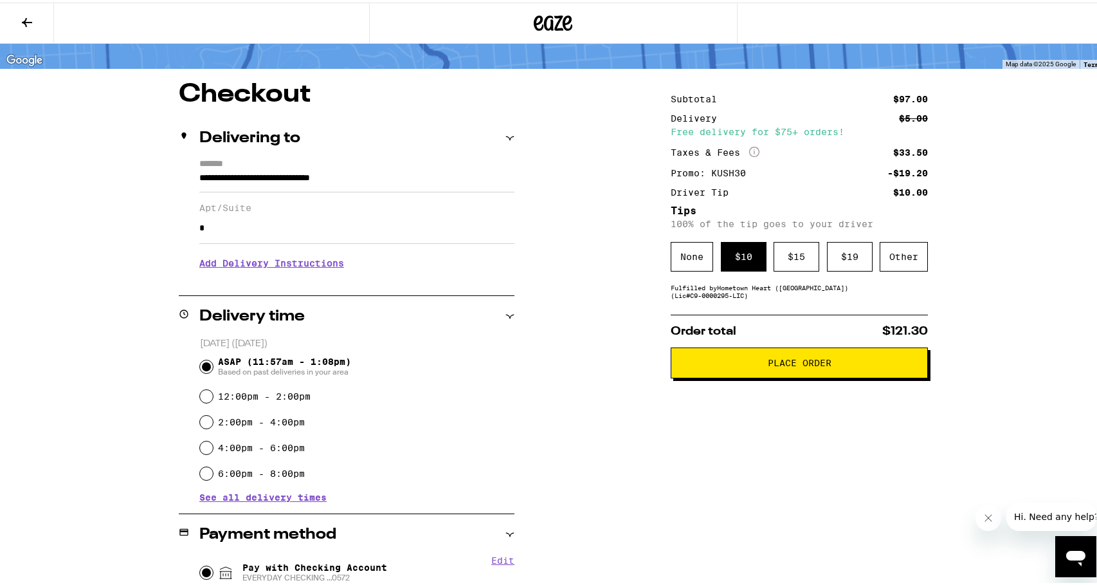
scroll to position [54, 0]
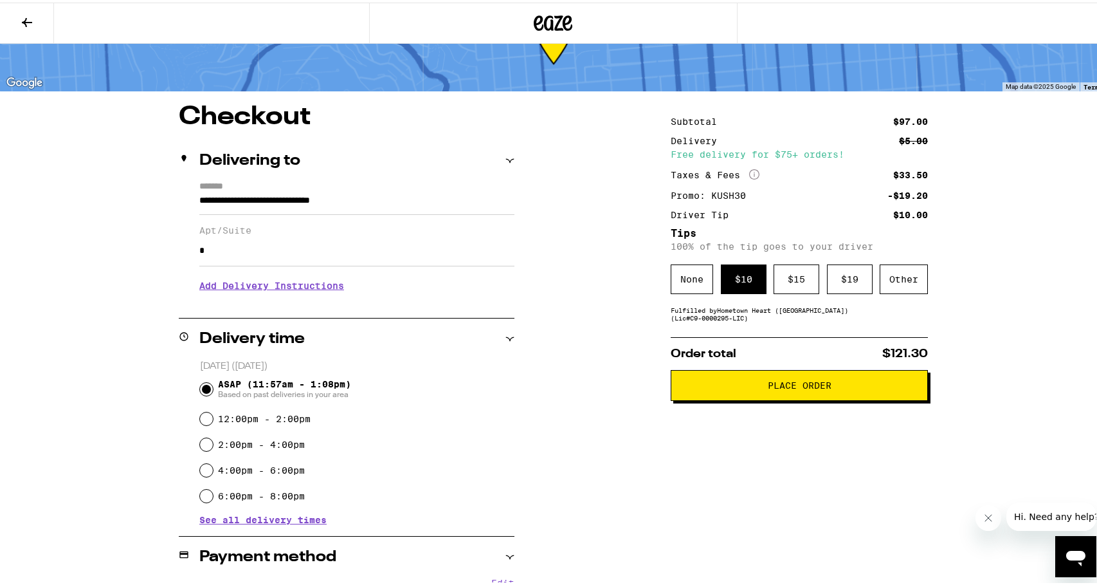
click at [754, 172] on icon "More Info" at bounding box center [754, 172] width 10 height 10
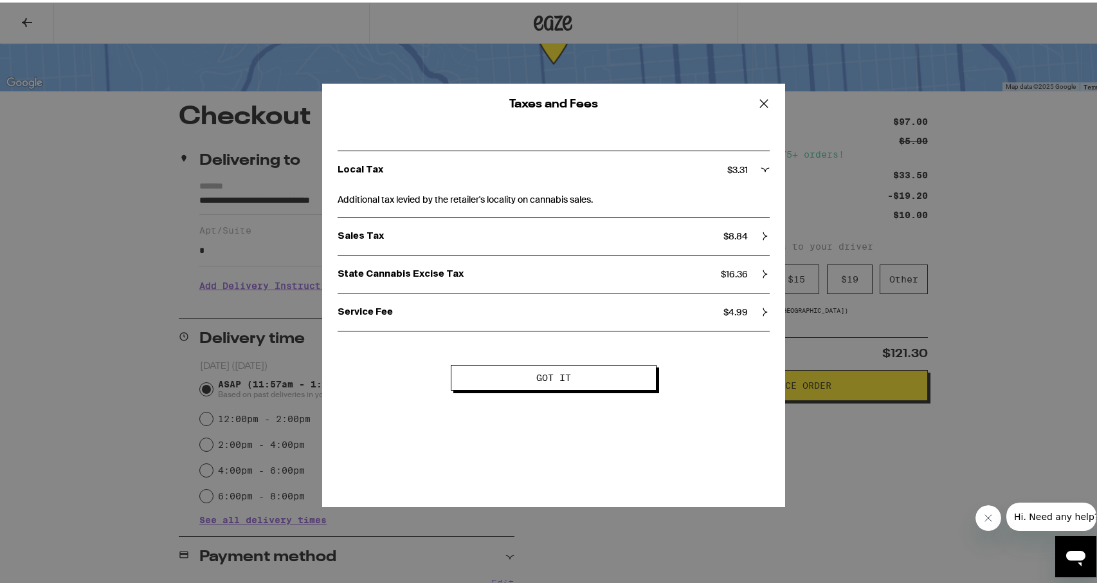
click at [763, 102] on icon at bounding box center [763, 100] width 19 height 19
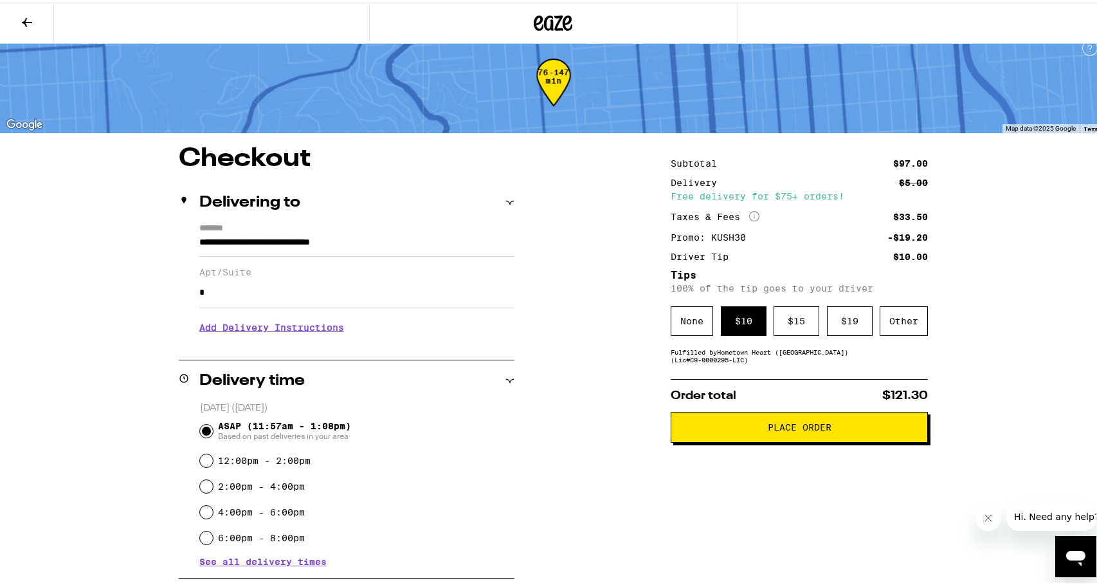
scroll to position [0, 0]
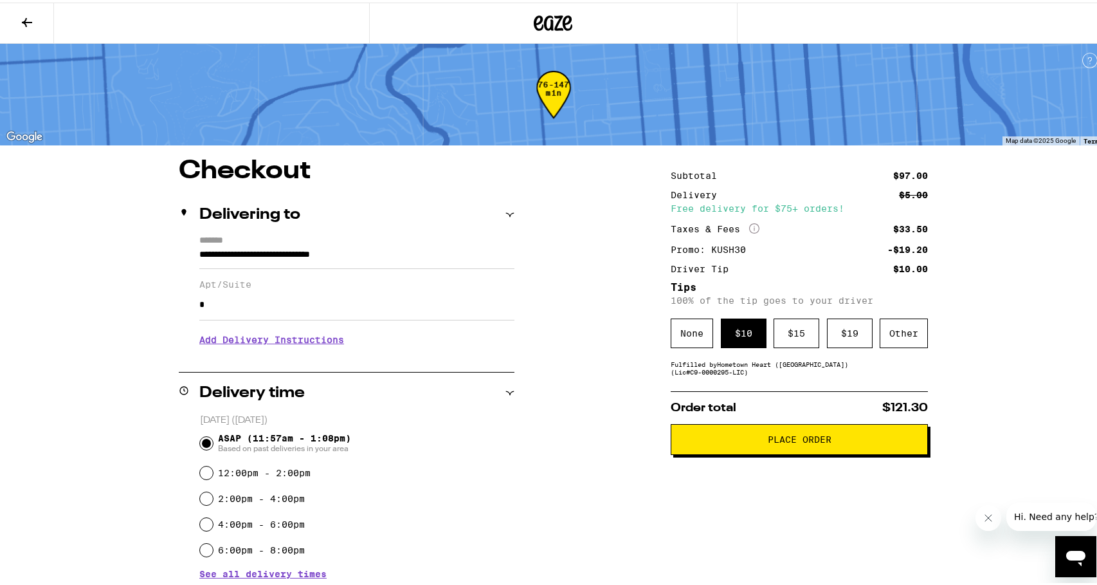
click at [742, 439] on span "Place Order" at bounding box center [799, 436] width 235 height 9
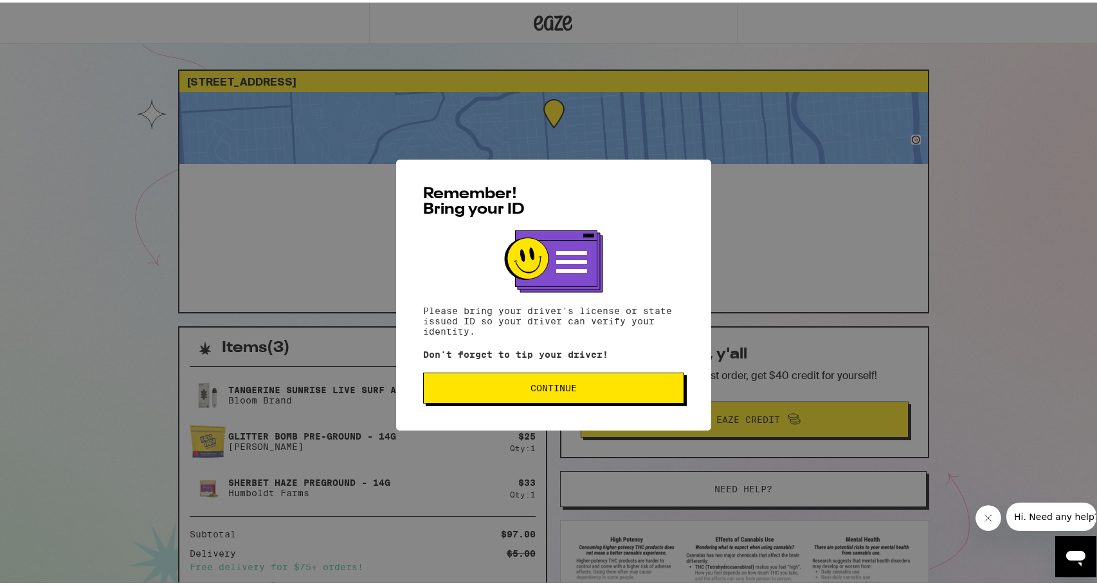
click at [537, 394] on button "Continue" at bounding box center [553, 385] width 261 height 31
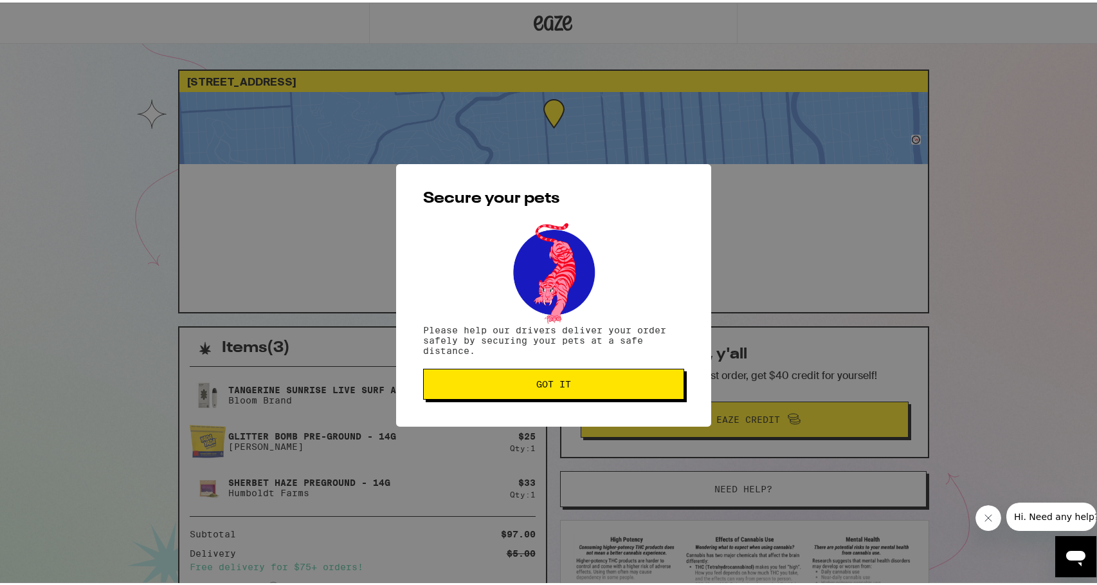
click at [533, 390] on button "Got it" at bounding box center [553, 381] width 261 height 31
